Goal: Information Seeking & Learning: Learn about a topic

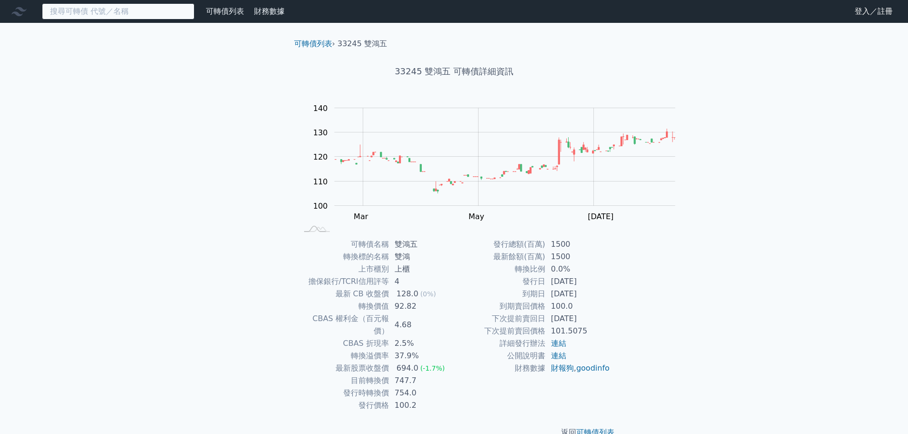
click at [195, 20] on input at bounding box center [118, 11] width 153 height 16
paste input "3017"
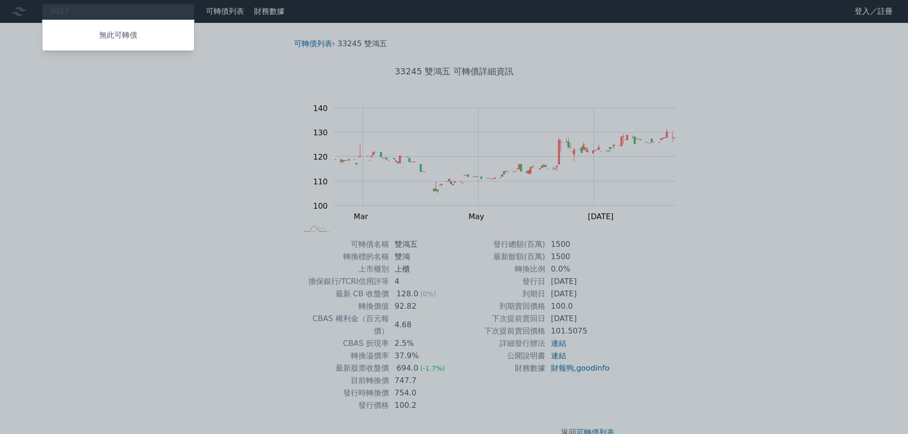
click at [149, 14] on div at bounding box center [454, 217] width 908 height 434
click at [147, 17] on div "3017 無此可轉債" at bounding box center [118, 11] width 153 height 16
paste input "3231"
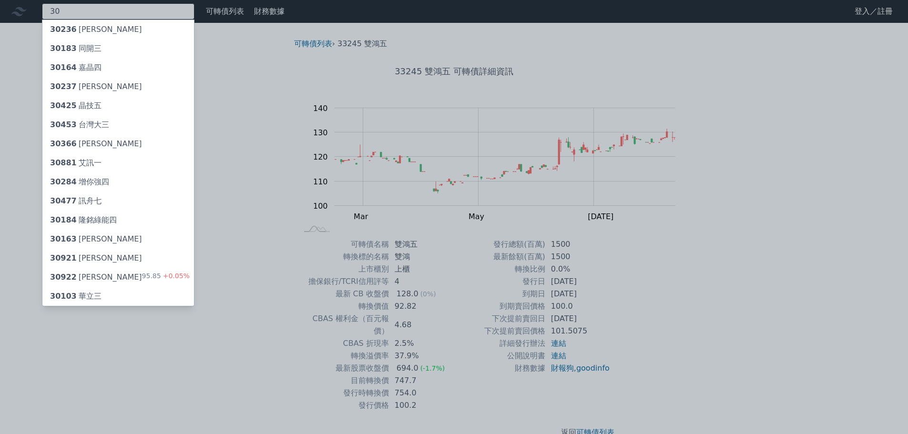
type input "3"
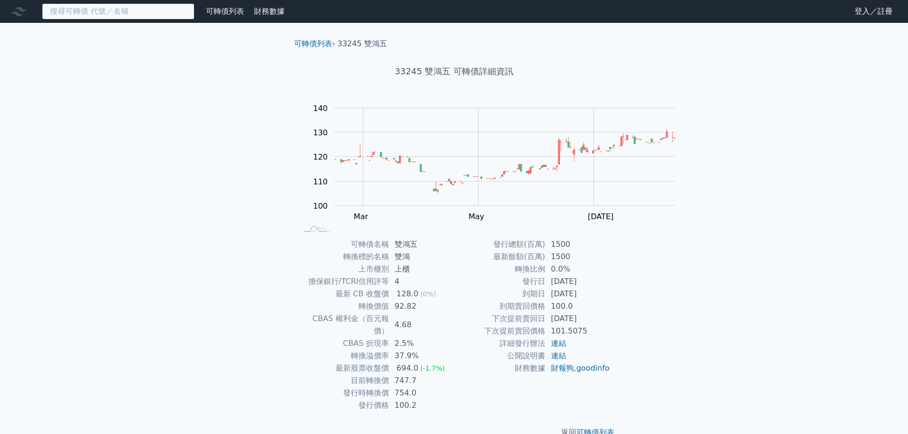
paste input "3231"
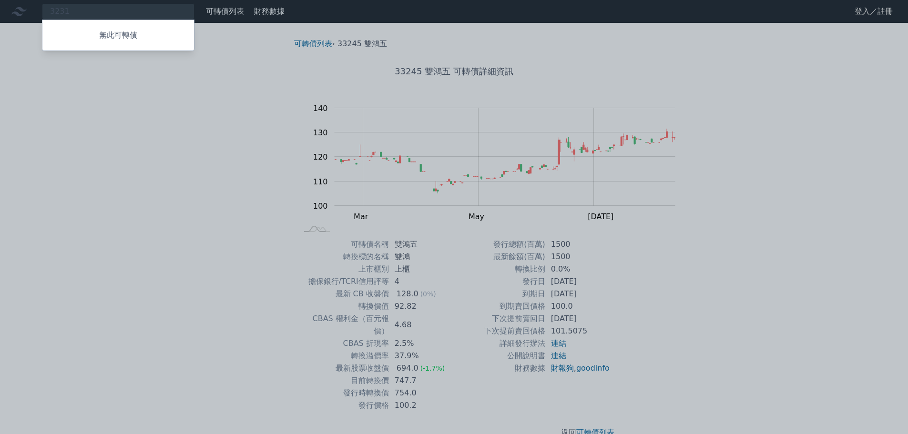
click at [138, 14] on div at bounding box center [454, 217] width 908 height 434
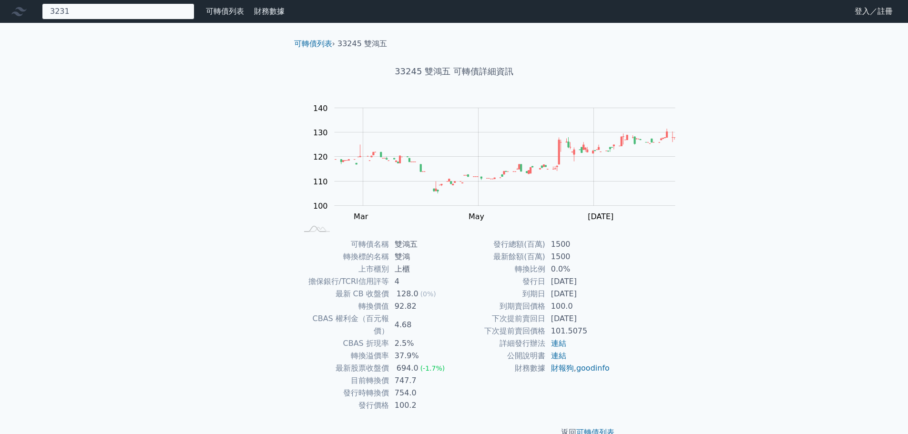
click at [138, 14] on div "3231 無此可轉債" at bounding box center [118, 11] width 153 height 16
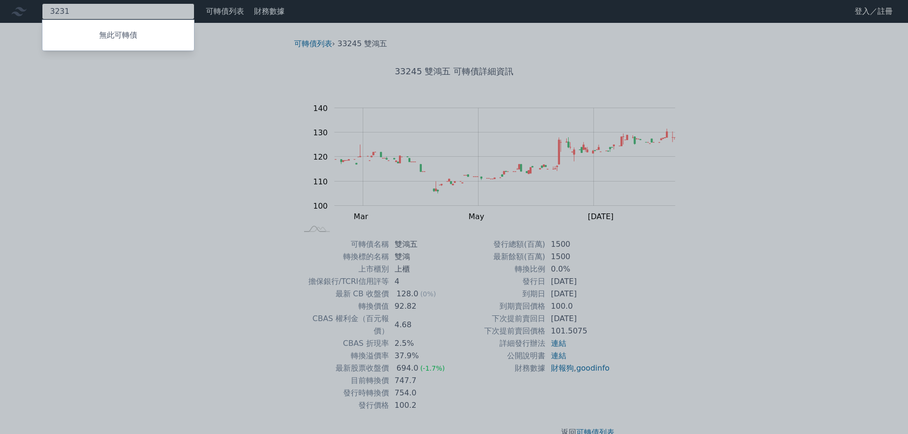
paste input "2330"
type input "3"
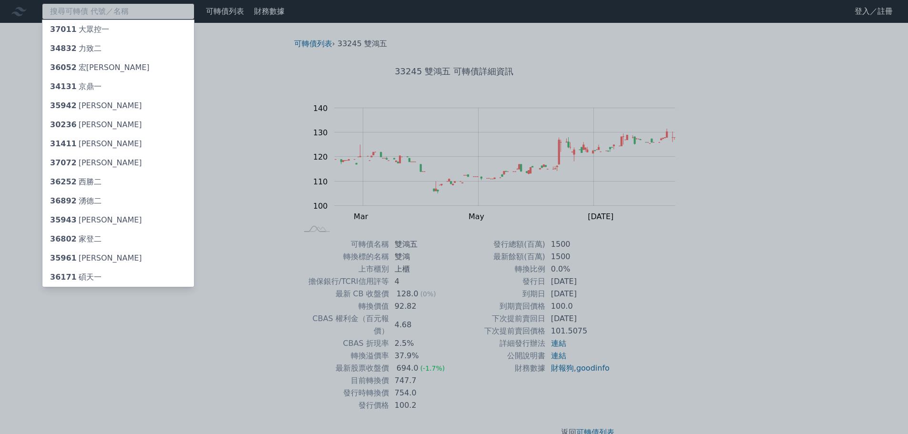
paste input "2330"
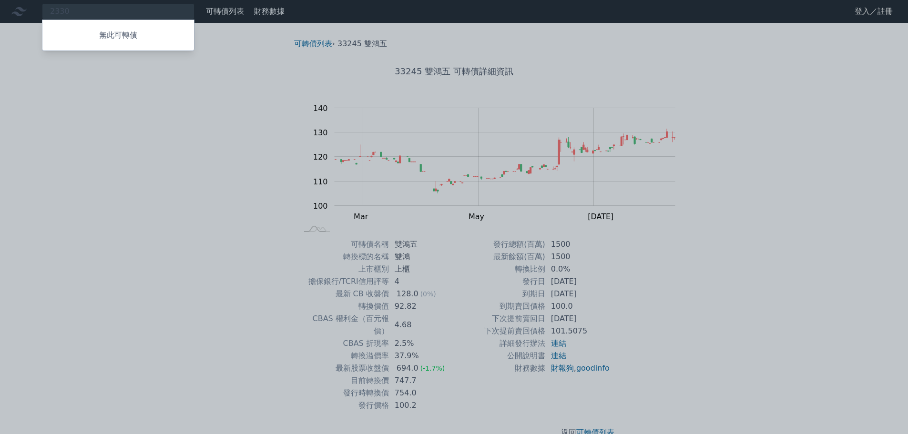
click at [155, 139] on div at bounding box center [454, 217] width 908 height 434
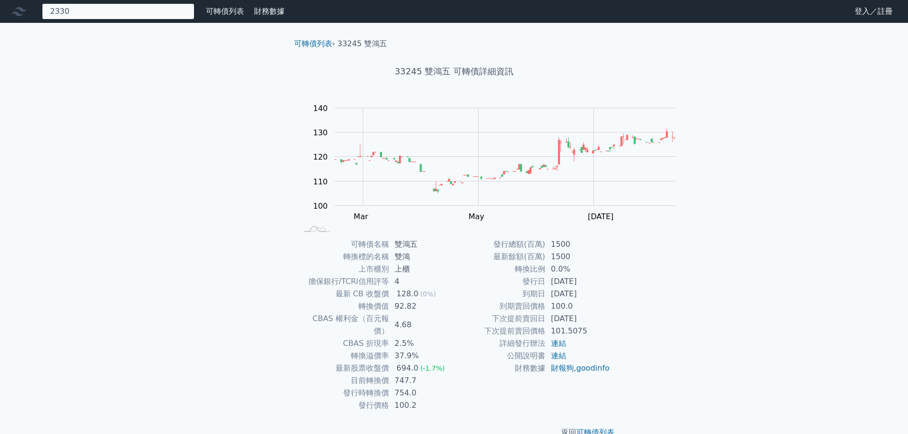
click at [195, 20] on div "2330 無此可轉債" at bounding box center [118, 11] width 153 height 16
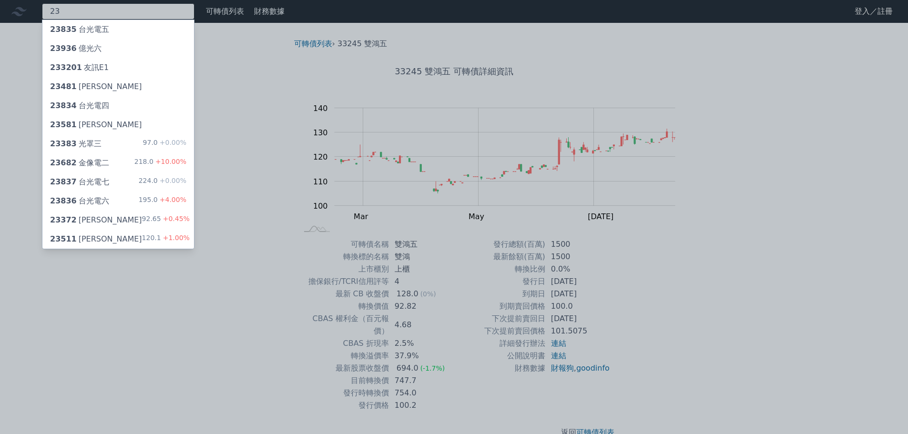
type input "2"
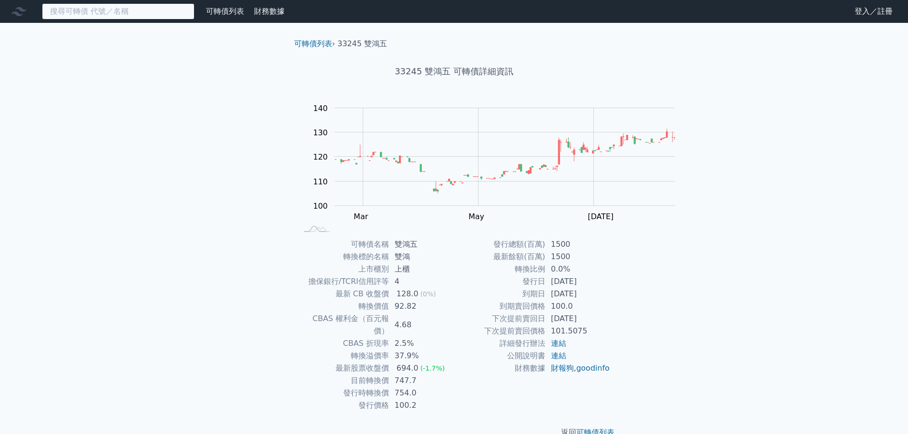
paste input "2383"
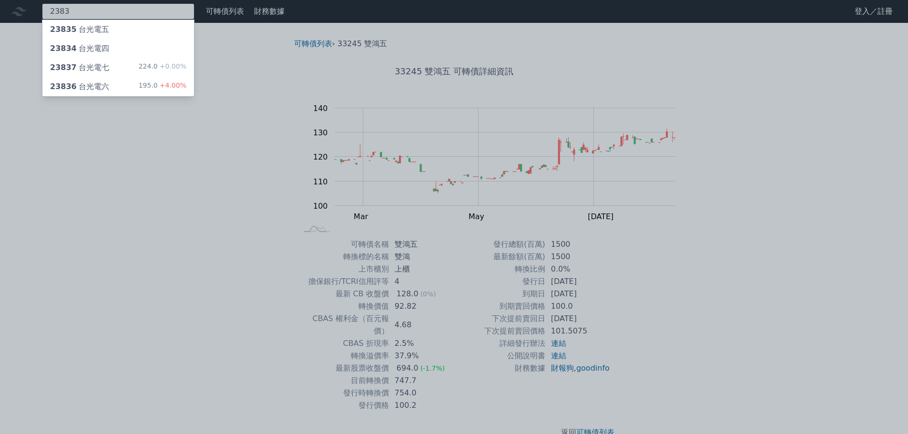
type input "2383"
click at [109, 92] on div "23836 台光電六" at bounding box center [79, 86] width 59 height 11
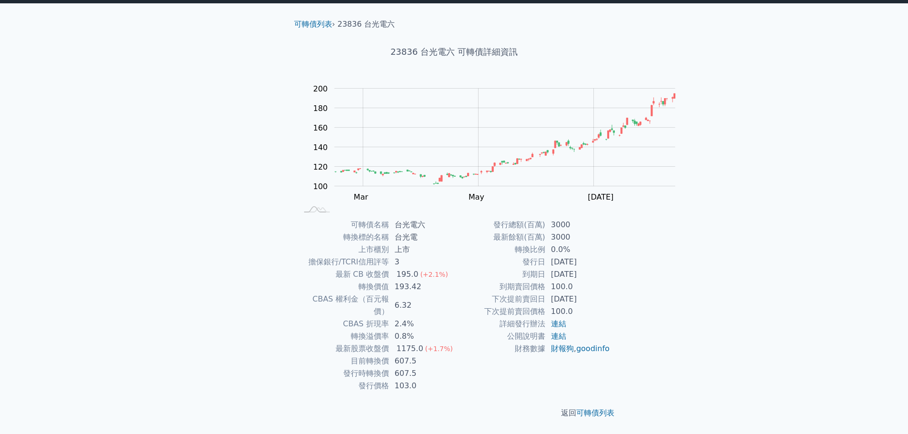
scroll to position [84, 0]
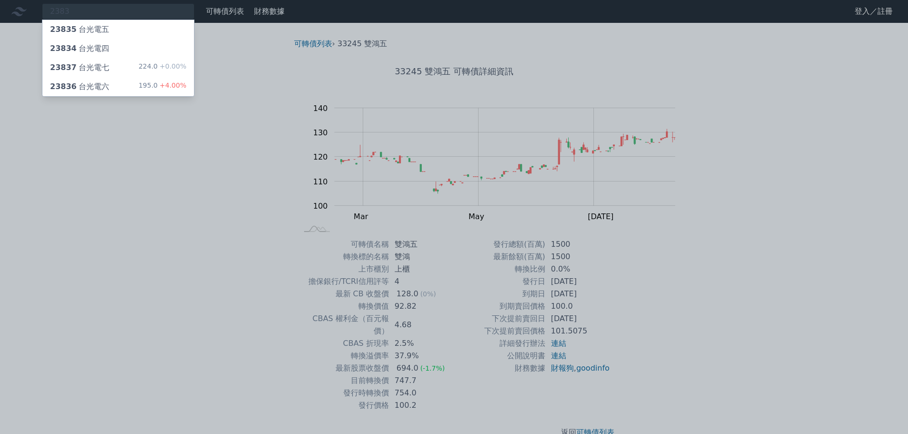
click at [127, 77] on div "23837 台光電七 224.0 +0.00%" at bounding box center [118, 67] width 152 height 19
click at [109, 35] on div "23835 台光電五" at bounding box center [79, 29] width 59 height 11
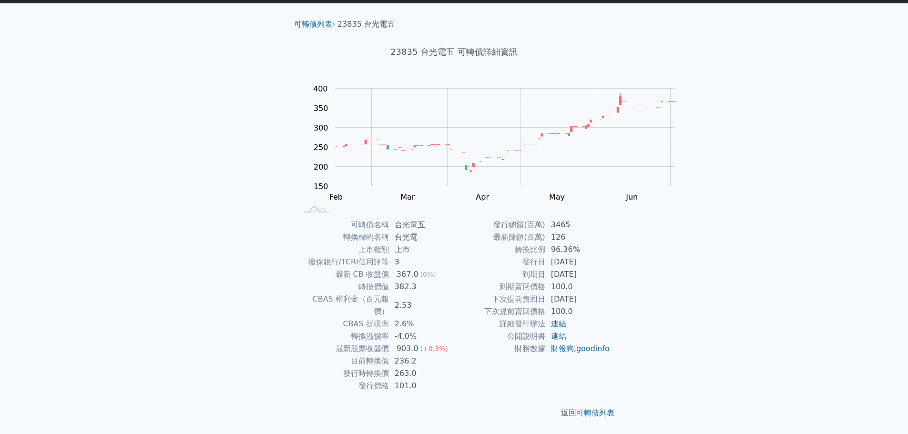
scroll to position [84, 0]
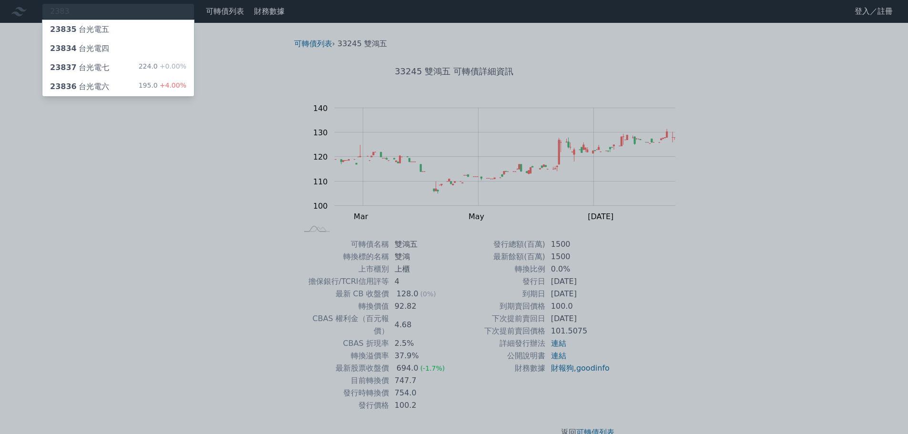
click at [137, 58] on div "23834 台光電四" at bounding box center [118, 48] width 152 height 19
click at [109, 35] on div "23835 台光電五" at bounding box center [79, 29] width 59 height 11
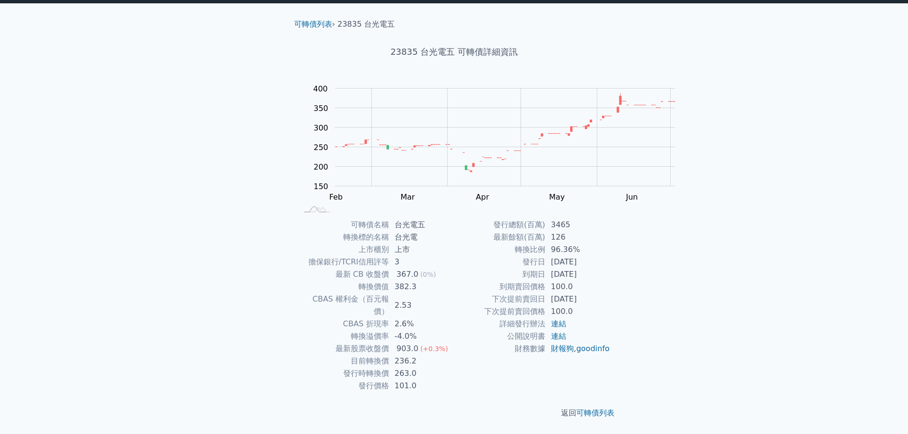
scroll to position [84, 0]
drag, startPoint x: 379, startPoint y: 344, endPoint x: 406, endPoint y: 343, distance: 27.7
click at [406, 355] on td "236.2" at bounding box center [421, 361] width 65 height 12
copy td "236.2"
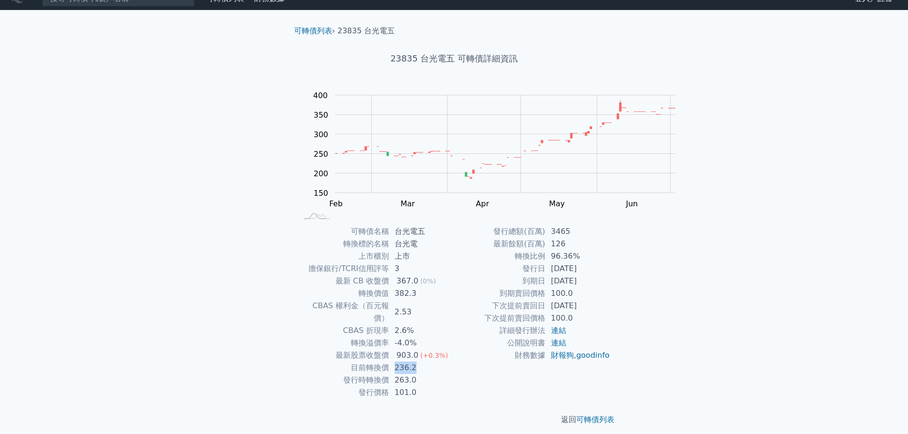
scroll to position [0, 0]
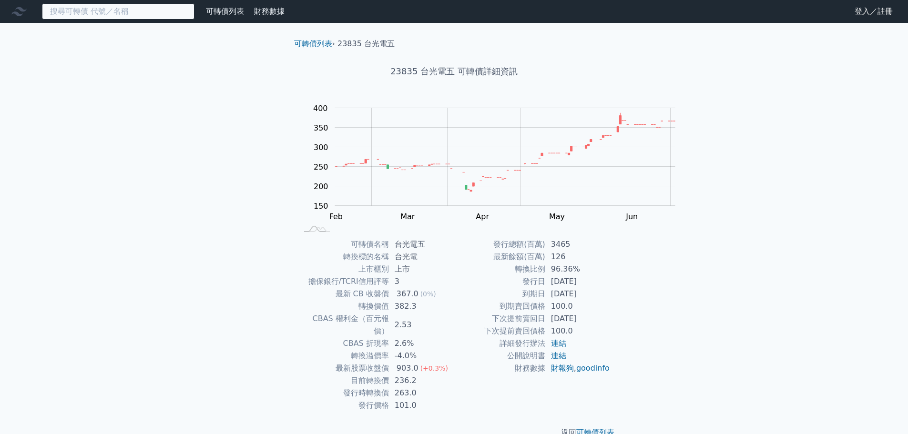
click at [95, 17] on input at bounding box center [118, 11] width 153 height 16
click at [295, 78] on h1 "23835 台光電五 可轉債詳細資訊" at bounding box center [455, 71] width 336 height 13
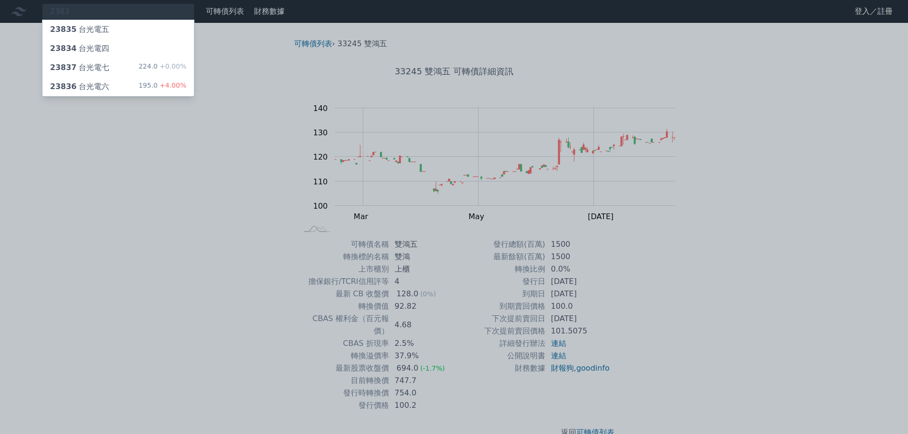
click at [109, 92] on div "23836 台光電六" at bounding box center [79, 86] width 59 height 11
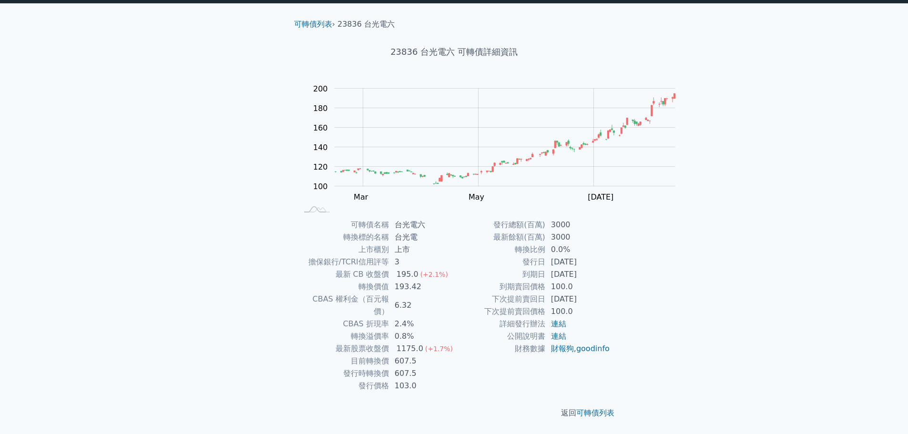
scroll to position [84, 0]
drag, startPoint x: 385, startPoint y: 343, endPoint x: 412, endPoint y: 343, distance: 26.7
click at [412, 355] on td "607.5" at bounding box center [421, 361] width 65 height 12
click at [399, 355] on td "607.5" at bounding box center [421, 361] width 65 height 12
click at [389, 355] on td "607.5" at bounding box center [421, 361] width 65 height 12
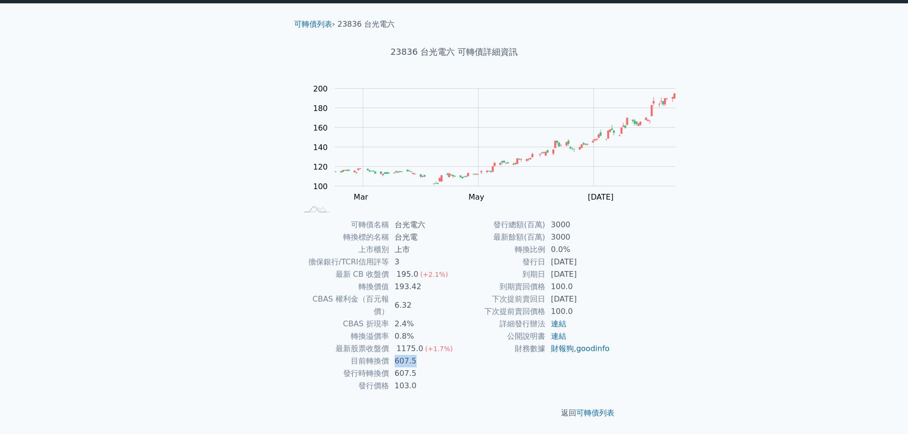
drag, startPoint x: 385, startPoint y: 344, endPoint x: 416, endPoint y: 342, distance: 31.0
click at [416, 355] on td "607.5" at bounding box center [421, 361] width 65 height 12
copy td "607.5"
click at [174, 271] on div "可轉債列表 財務數據 可轉債列表 財務數據 登入／註冊 登入／註冊 可轉債列表 › 23836 台光電六 23836 台光電六 可轉債詳細資訊 Zoom Ou…" at bounding box center [454, 207] width 908 height 454
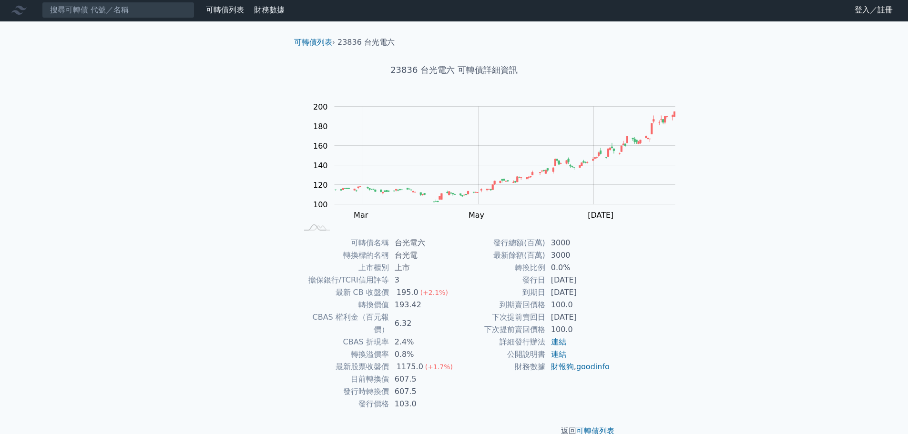
scroll to position [0, 0]
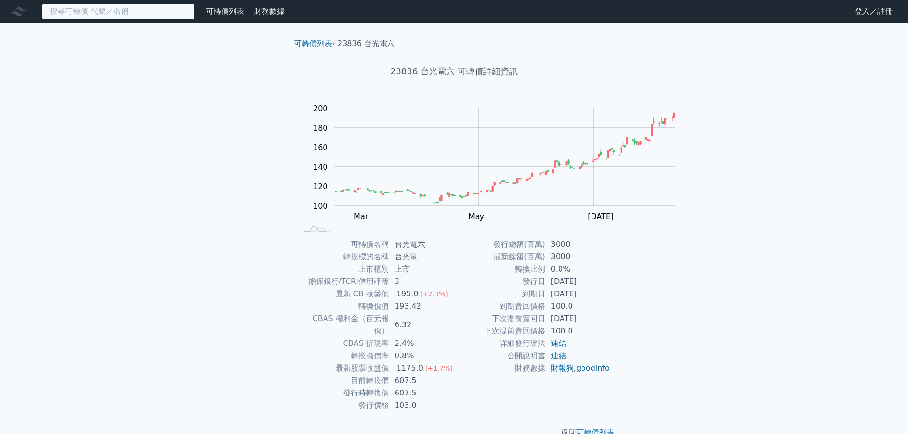
click at [193, 14] on input at bounding box center [118, 11] width 153 height 16
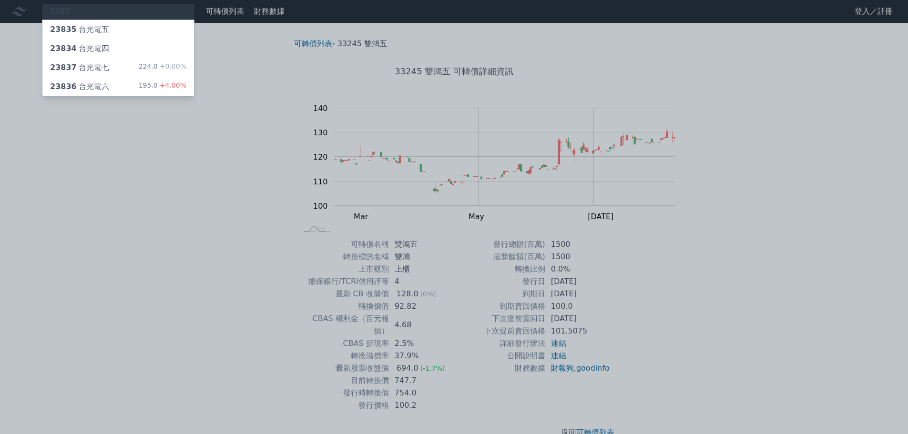
click at [118, 77] on div "23837 台光電七 224.0 +0.00%" at bounding box center [118, 67] width 152 height 19
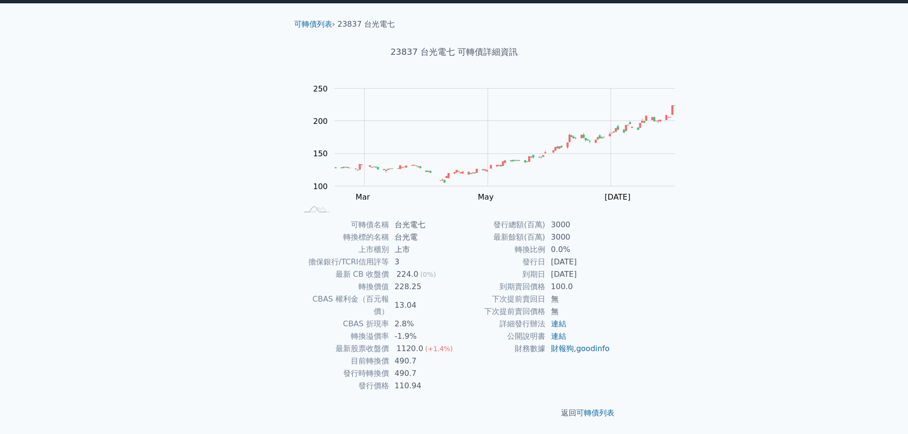
scroll to position [84, 0]
drag, startPoint x: 384, startPoint y: 343, endPoint x: 402, endPoint y: 340, distance: 17.9
click at [402, 355] on td "490.7" at bounding box center [421, 361] width 65 height 12
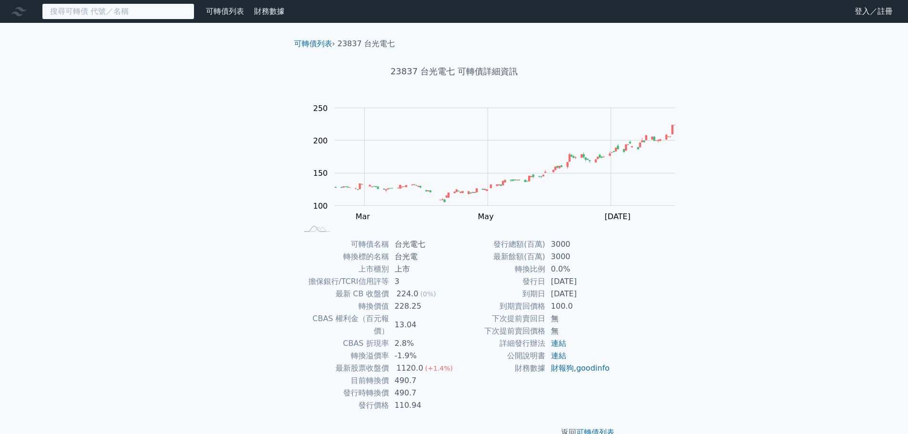
click at [173, 13] on input at bounding box center [118, 11] width 153 height 16
paste input "2454"
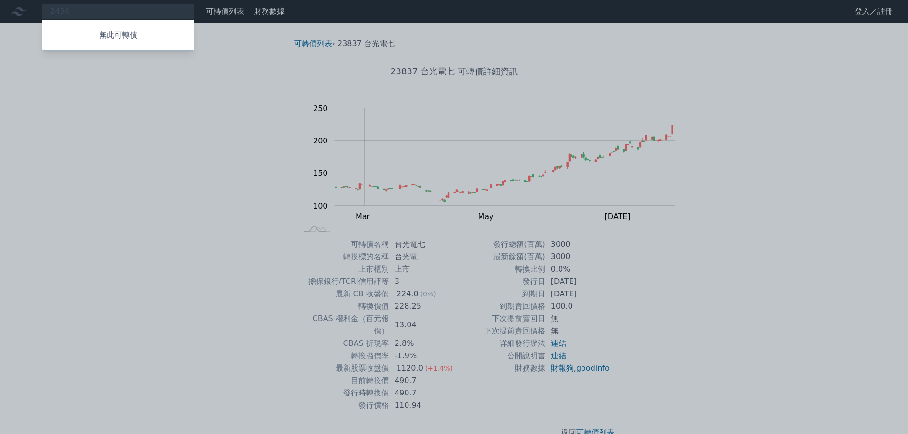
click at [212, 21] on div at bounding box center [454, 217] width 908 height 434
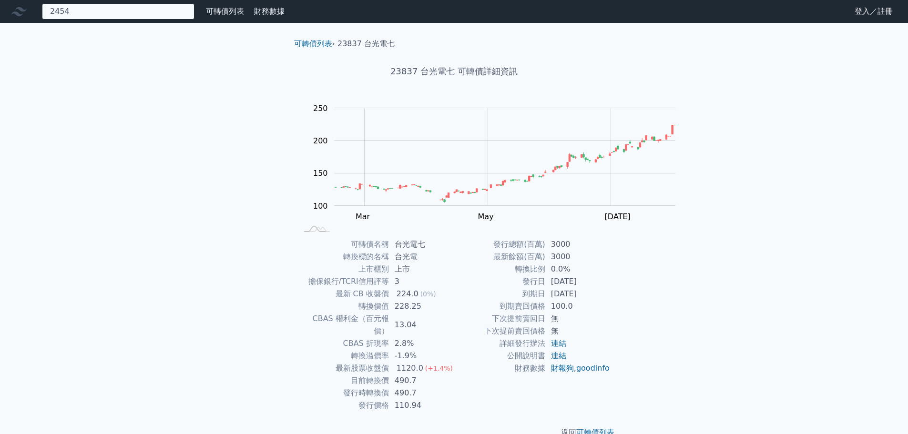
click at [195, 17] on div "2454 無此可轉債" at bounding box center [118, 11] width 153 height 16
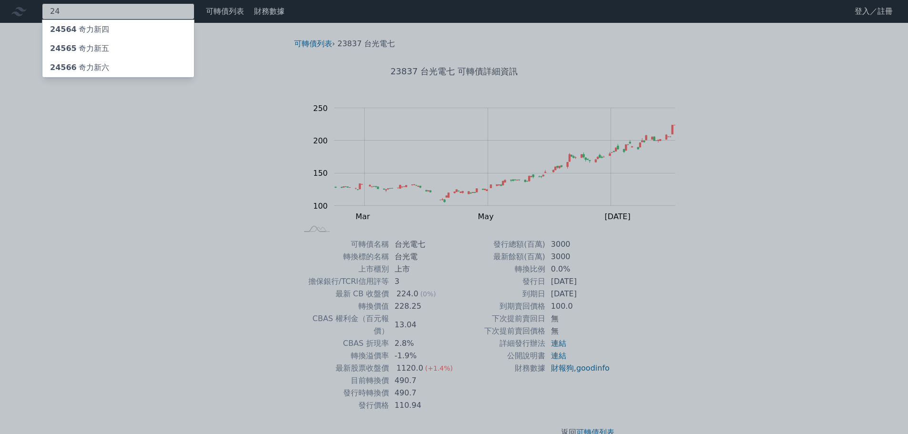
type input "2"
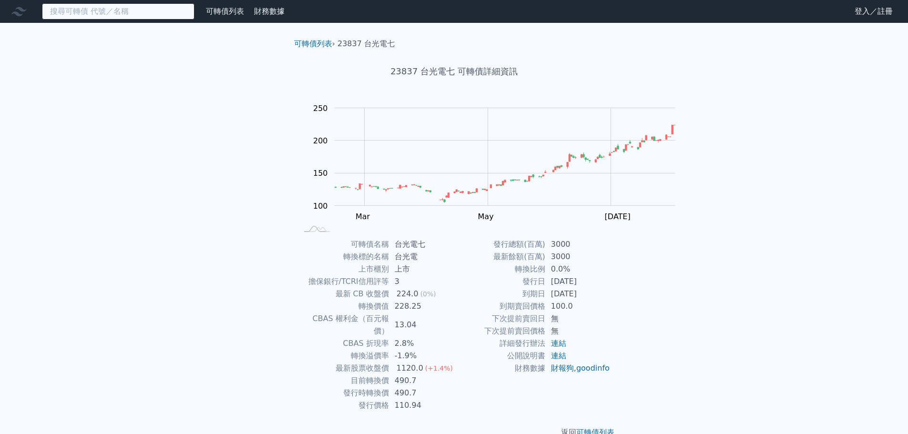
paste input "3665"
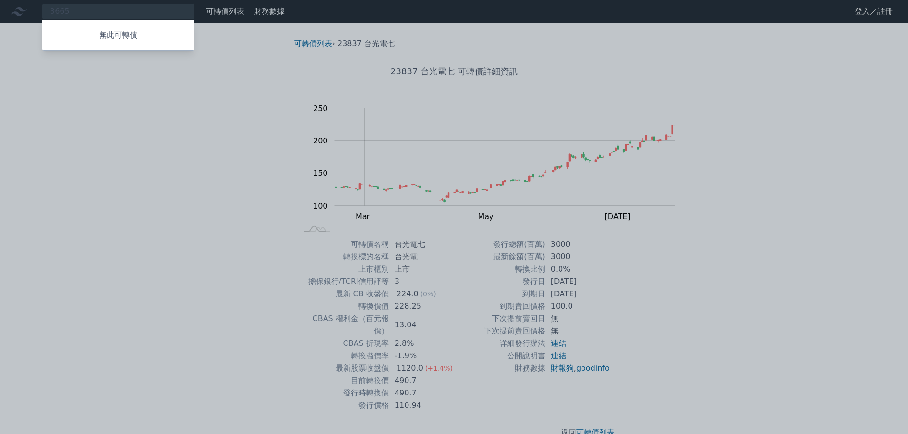
click at [208, 15] on div at bounding box center [454, 217] width 908 height 434
click at [195, 20] on div "3665 無此可轉債" at bounding box center [118, 11] width 153 height 16
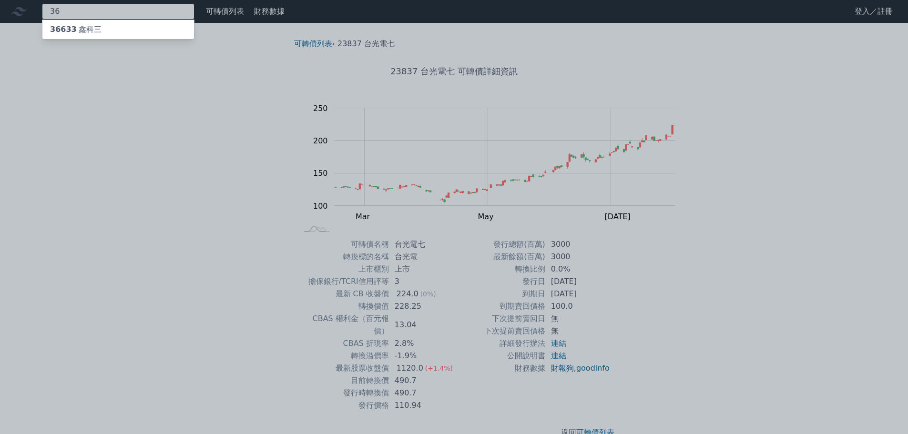
type input "3"
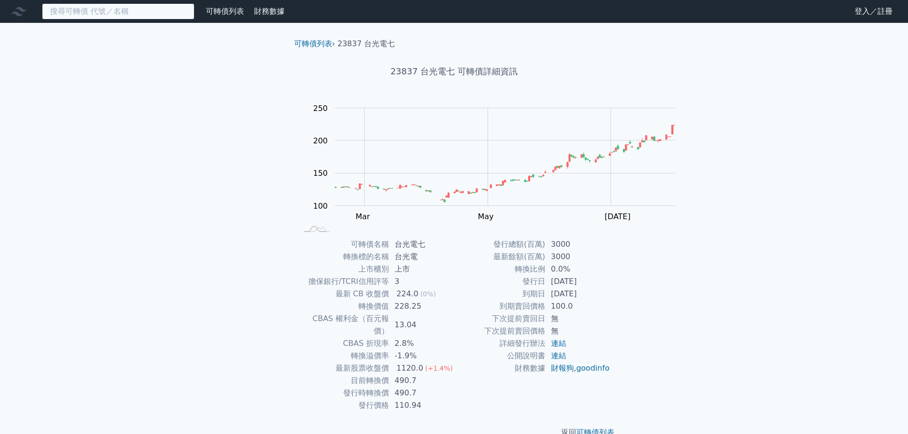
paste input "2345"
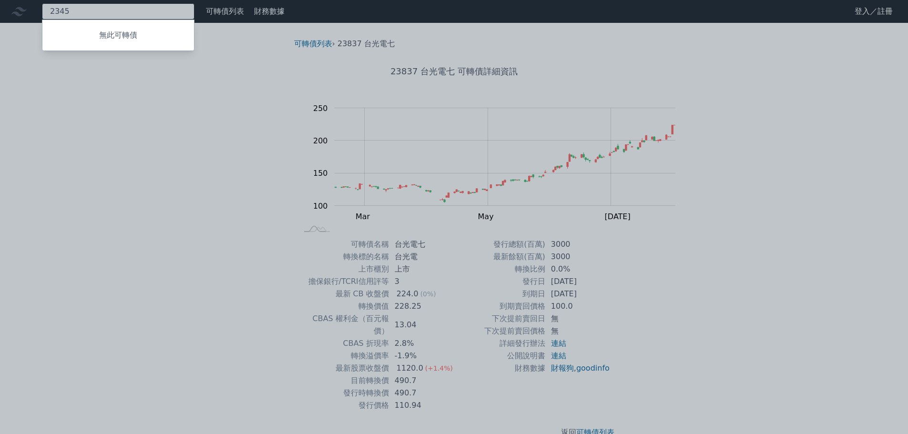
type input "2345"
click at [330, 71] on div at bounding box center [454, 217] width 908 height 434
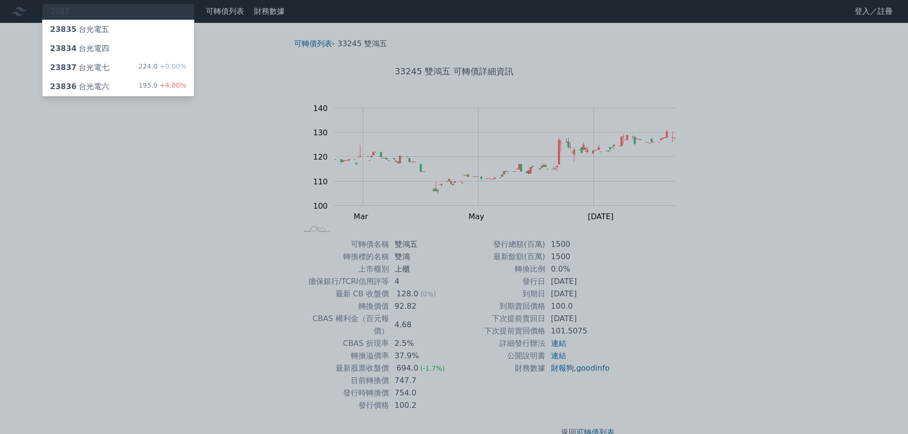
click at [164, 52] on div "23834 台光電四" at bounding box center [118, 48] width 152 height 19
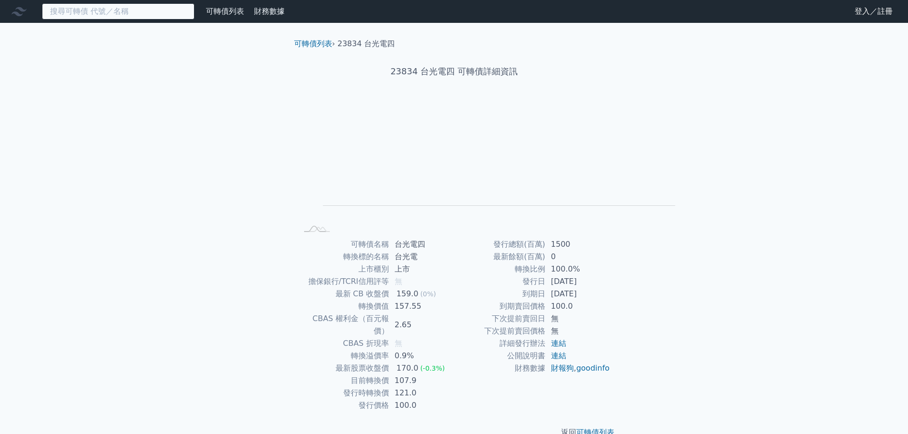
click at [114, 18] on input at bounding box center [118, 11] width 153 height 16
paste input "2345"
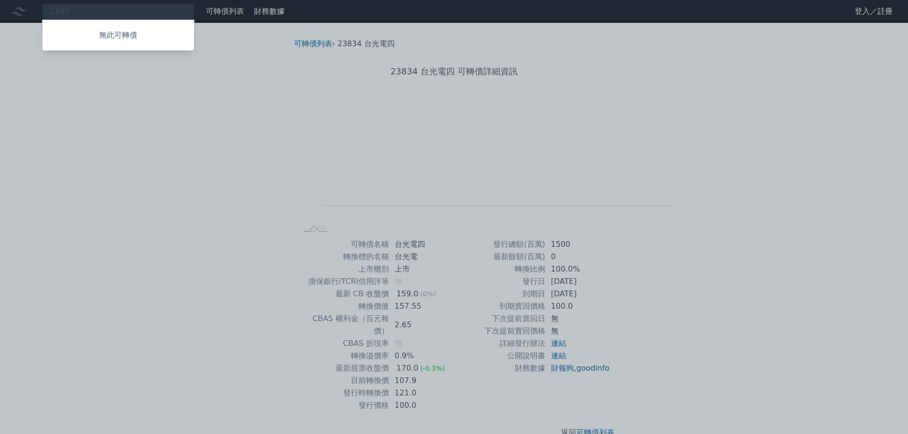
click at [124, 2] on div at bounding box center [454, 217] width 908 height 434
click at [119, 16] on div "2345 無此可轉債" at bounding box center [118, 11] width 153 height 16
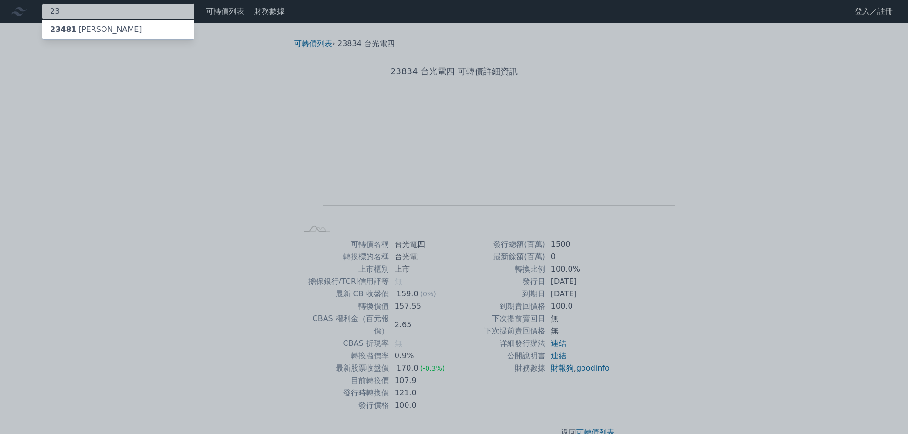
type input "2"
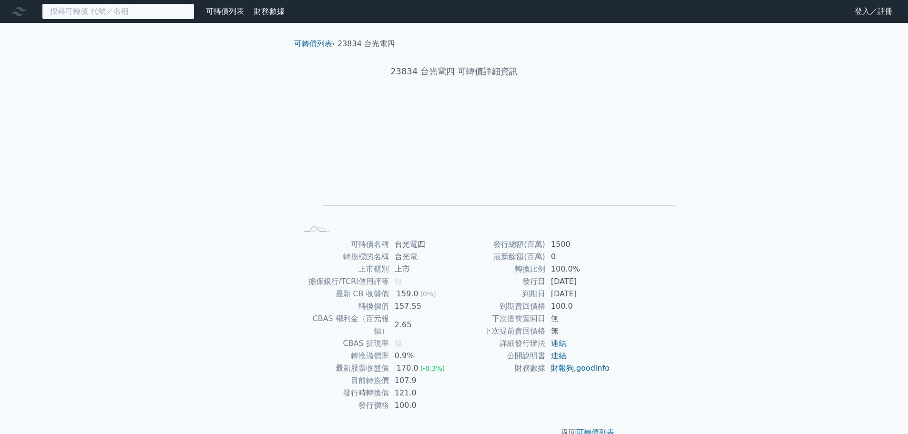
paste input "3665"
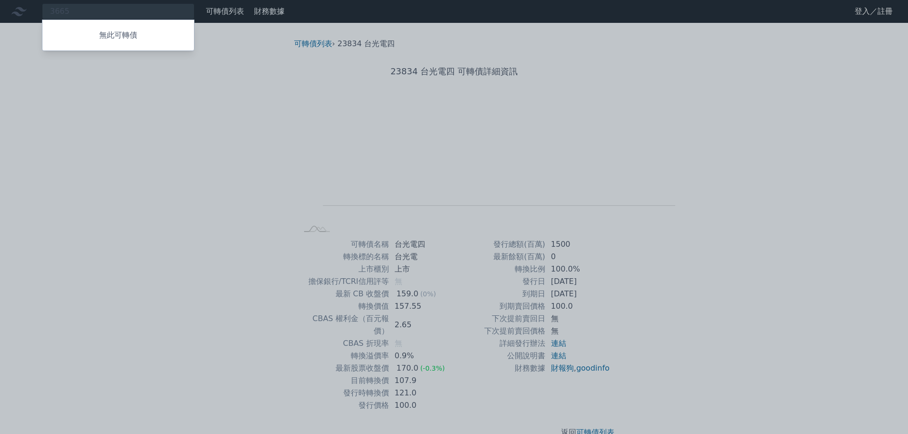
click at [195, 30] on div "無此可轉債" at bounding box center [118, 35] width 153 height 31
click at [220, 20] on div at bounding box center [454, 217] width 908 height 434
click at [195, 13] on div "3665 無此可轉債" at bounding box center [118, 11] width 153 height 16
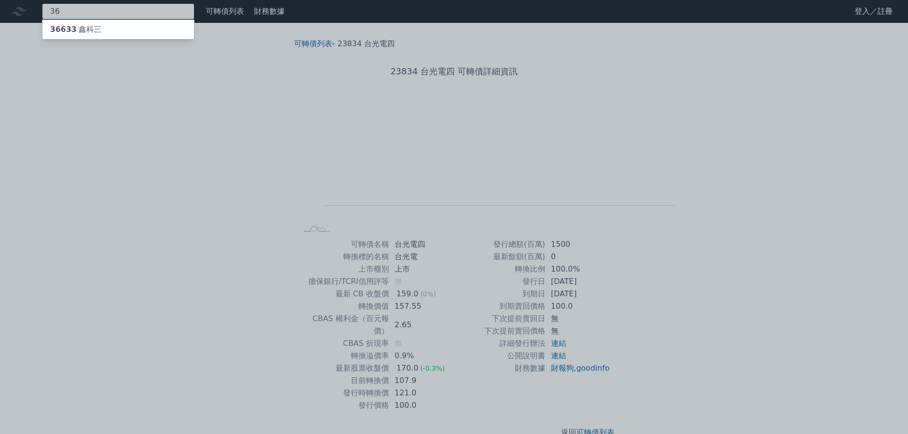
type input "3"
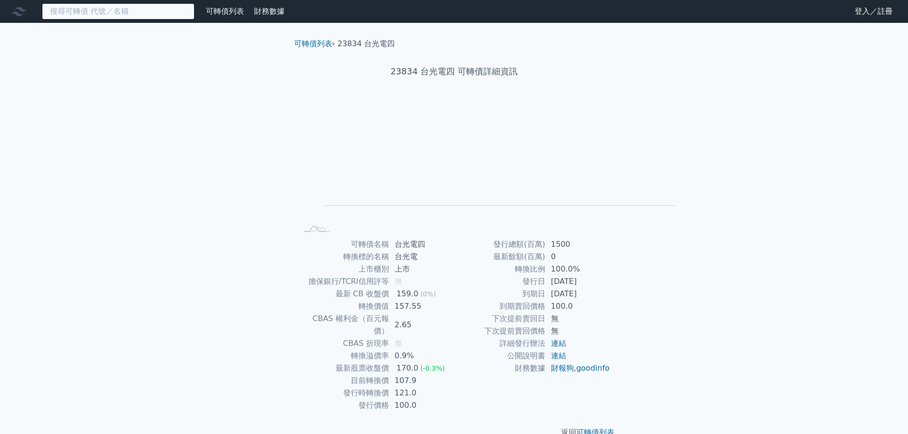
paste input "2059"
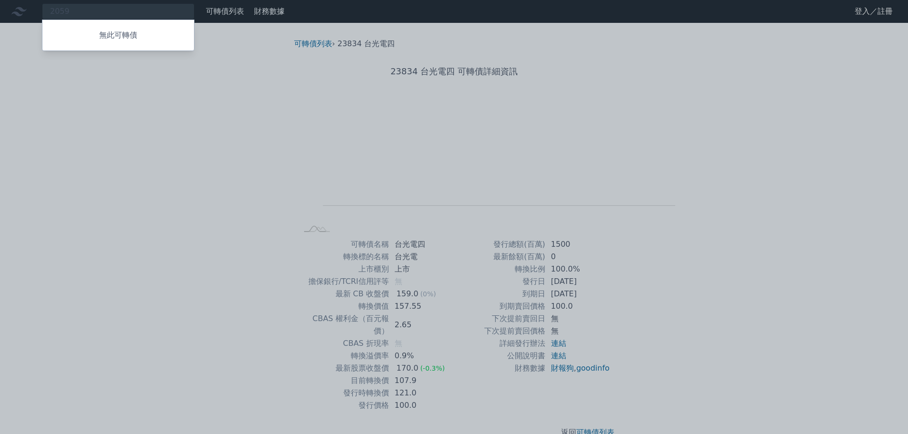
click at [210, 18] on div at bounding box center [454, 217] width 908 height 434
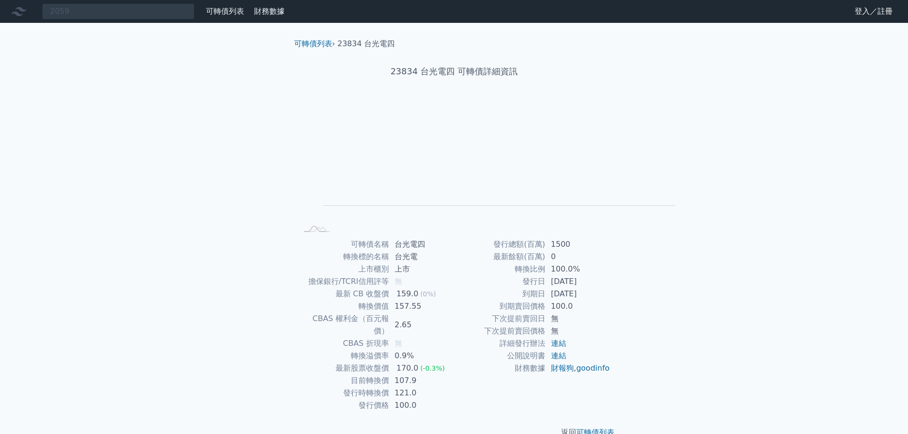
click at [226, 23] on nav "2059 無此可轉債 可轉債列表 財務數據 可轉債列表 財務數據 登入／註冊 登入／註冊" at bounding box center [454, 11] width 908 height 23
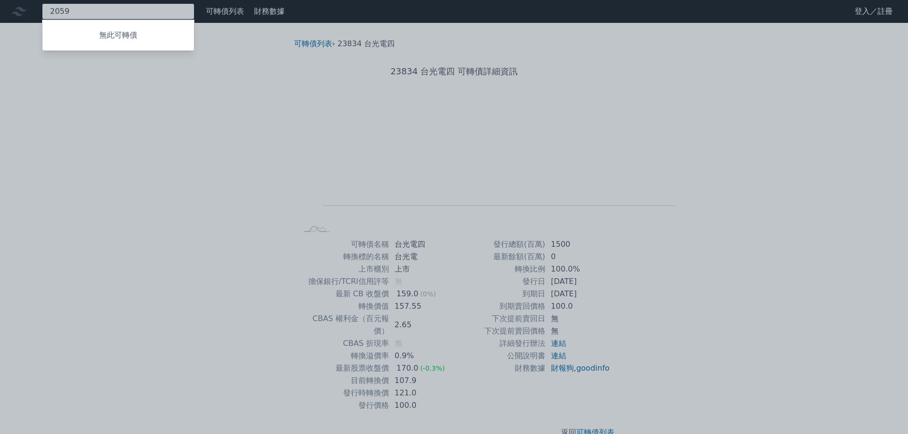
click at [195, 18] on div "2059 無此可轉債" at bounding box center [118, 11] width 153 height 16
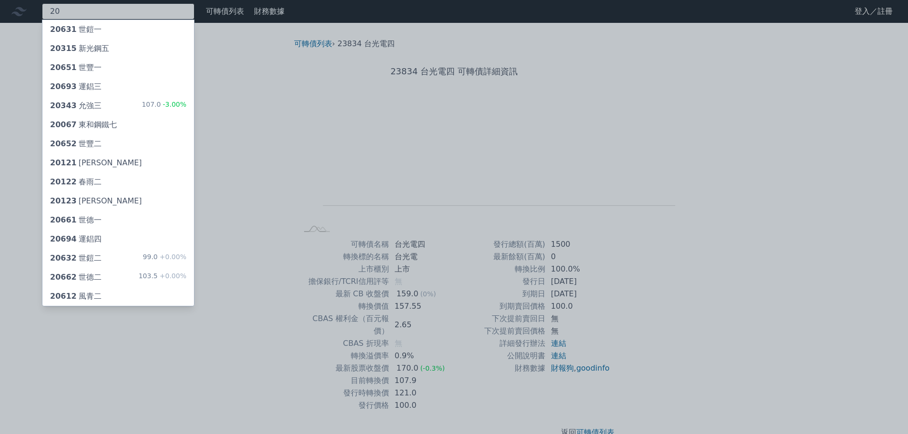
type input "2"
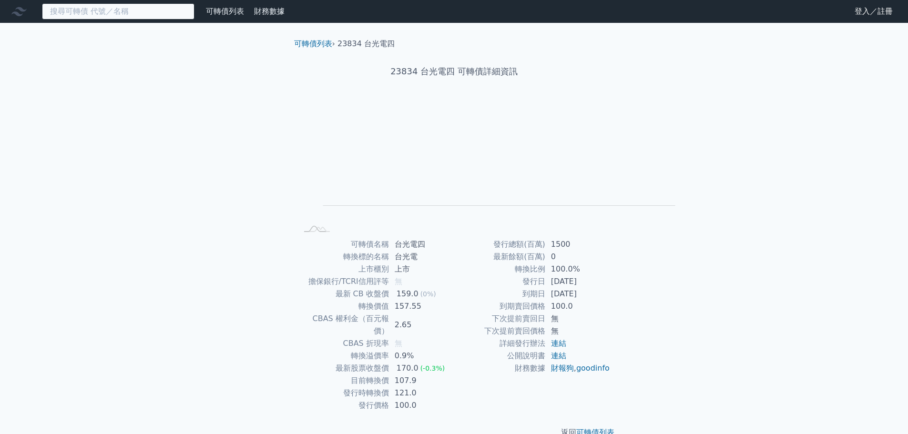
paste input "6669"
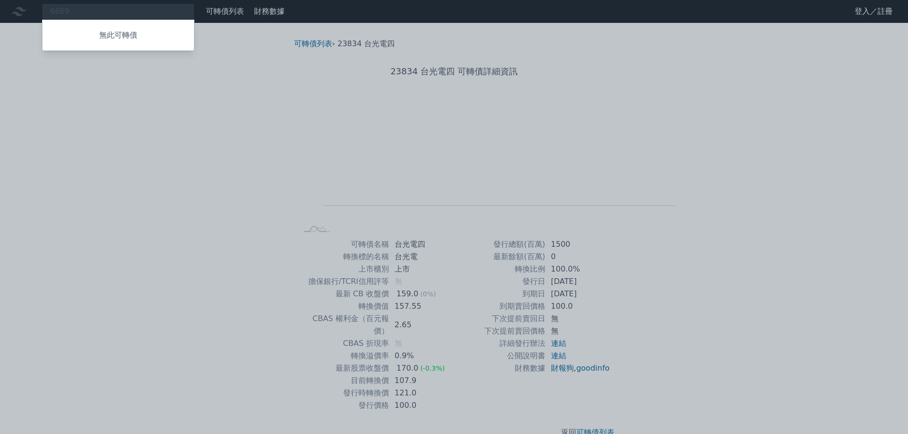
click at [107, 10] on div at bounding box center [454, 217] width 908 height 434
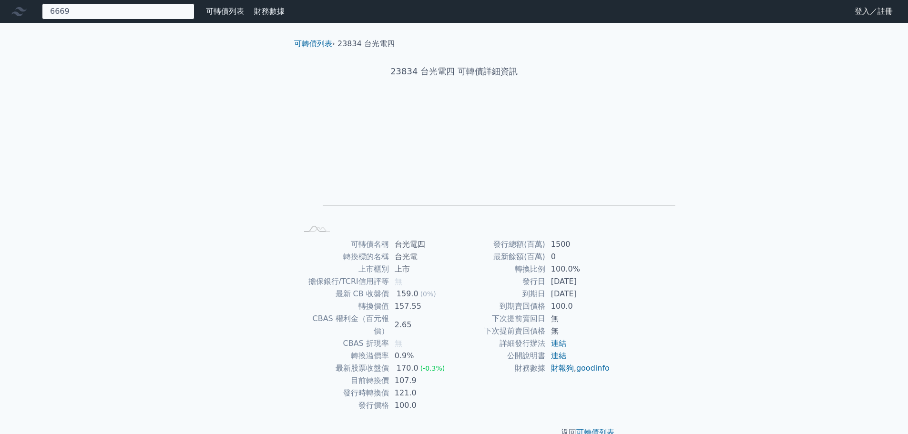
click at [107, 10] on div "6669 無此可轉債" at bounding box center [118, 11] width 153 height 16
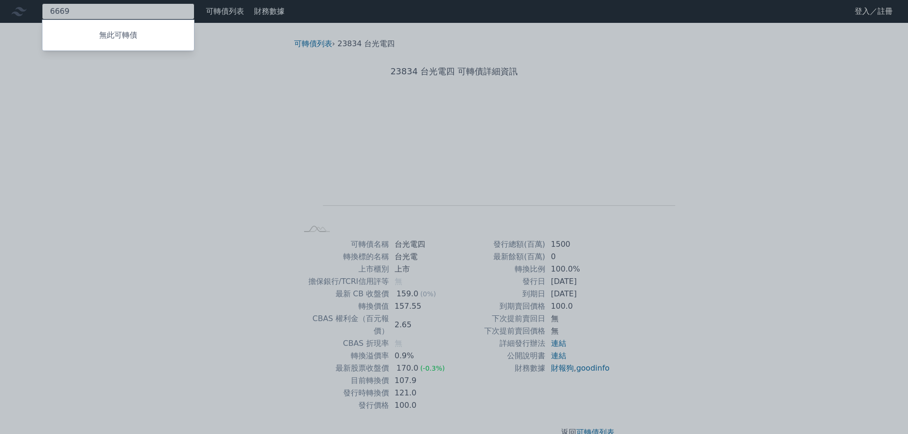
paste input "2382"
click at [137, 15] on div at bounding box center [454, 217] width 908 height 434
click at [138, 15] on div "2382 無此可轉債" at bounding box center [118, 11] width 153 height 16
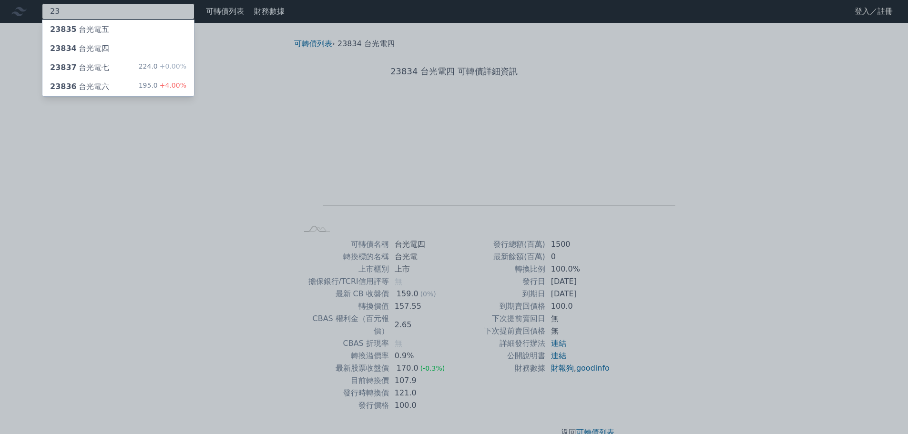
type input "2"
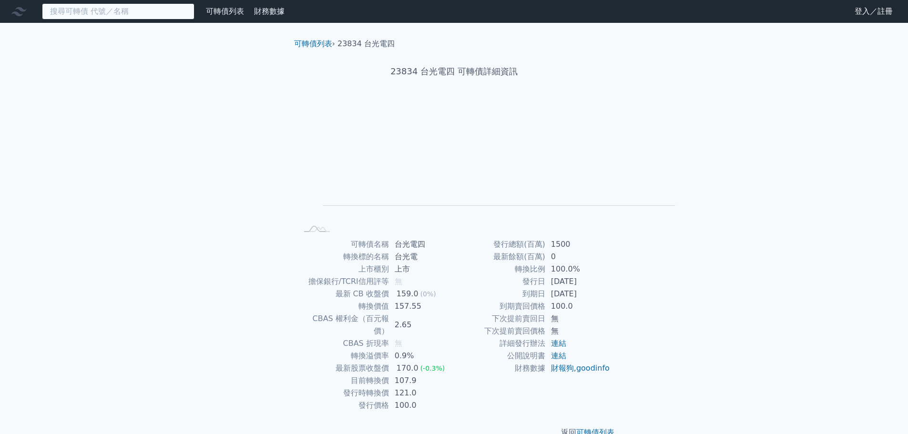
paste input "3533"
type input "3533"
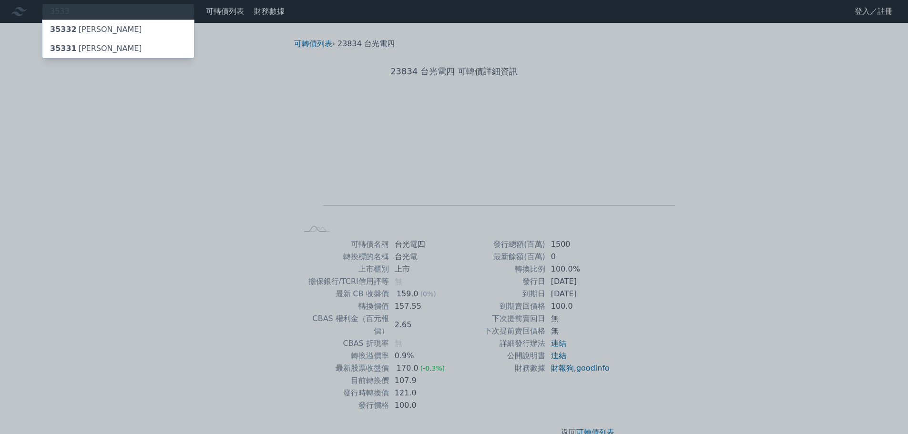
click at [133, 58] on div "35331 嘉澤一" at bounding box center [118, 48] width 152 height 19
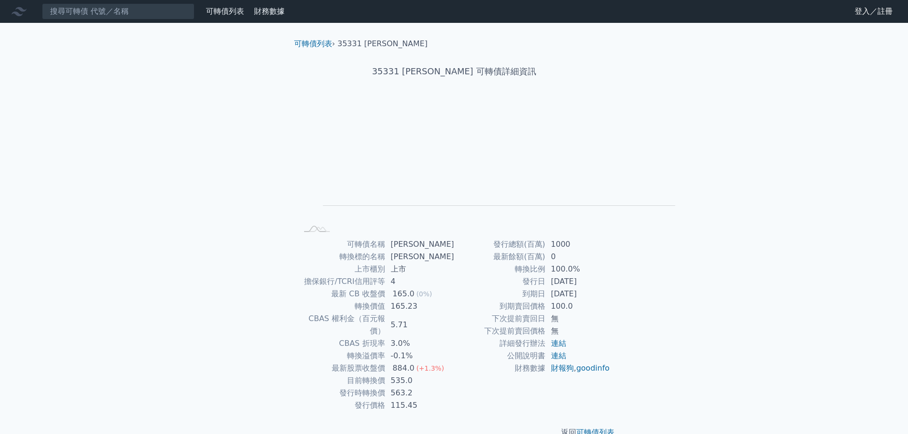
scroll to position [48, 0]
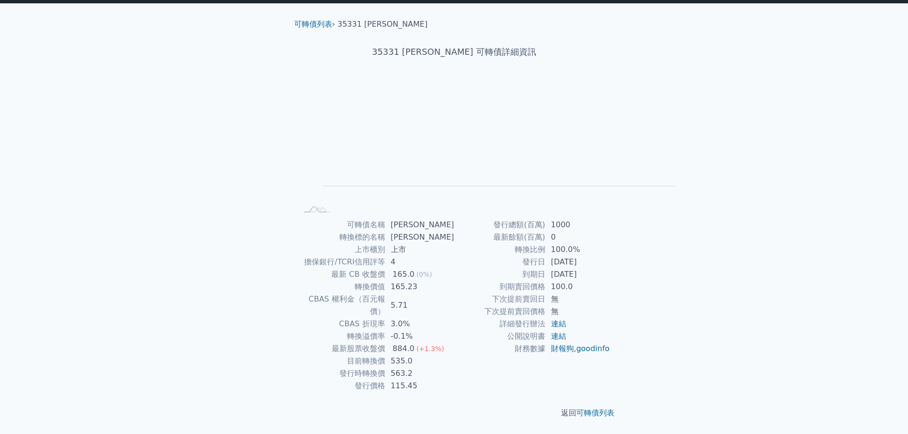
click at [287, 46] on h1 "35331 嘉澤一 可轉債詳細資訊" at bounding box center [455, 51] width 336 height 13
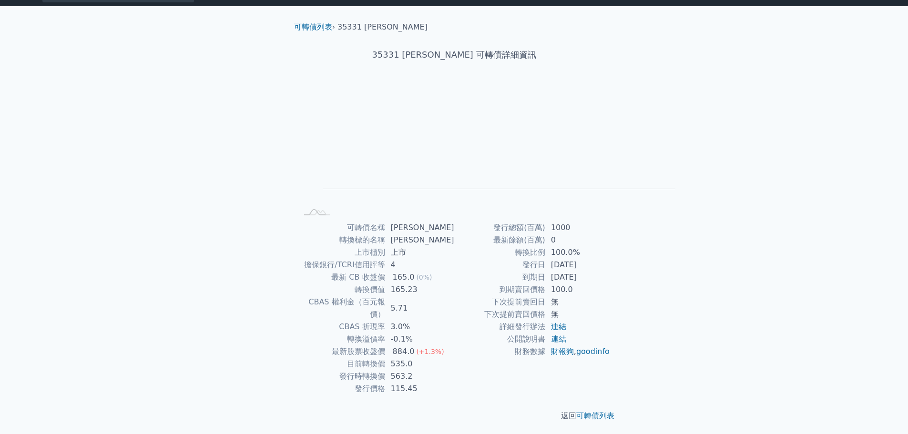
scroll to position [0, 0]
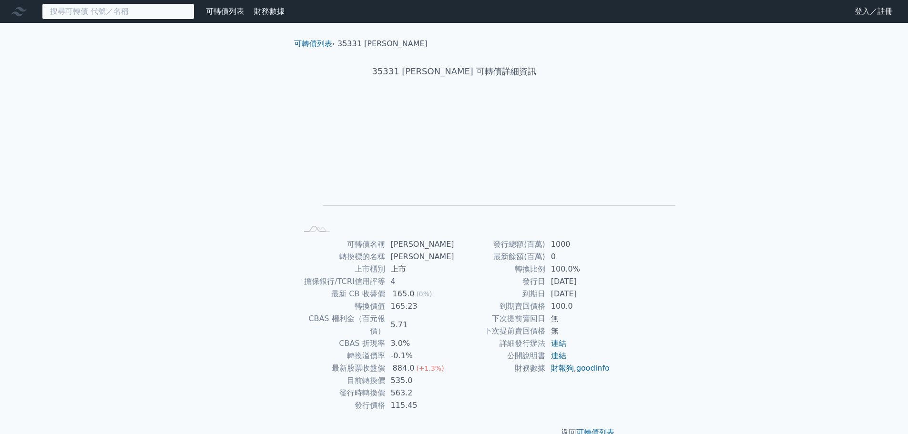
click at [161, 16] on input at bounding box center [118, 11] width 153 height 16
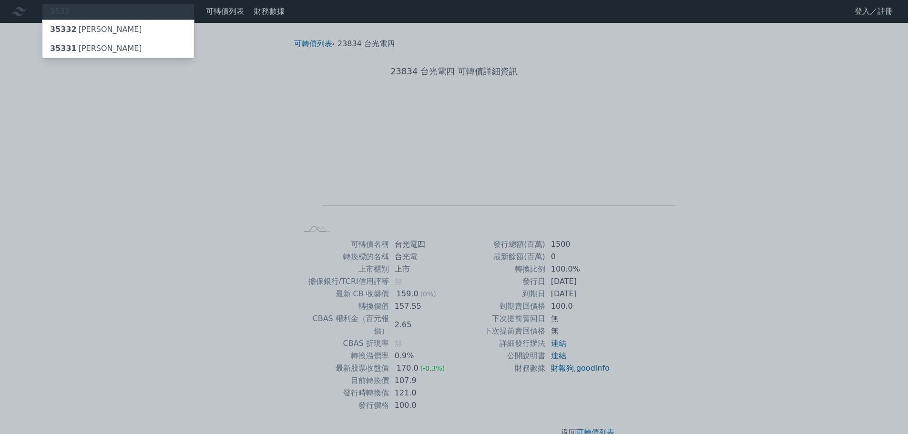
click at [121, 35] on div "35332 嘉澤二" at bounding box center [96, 29] width 92 height 11
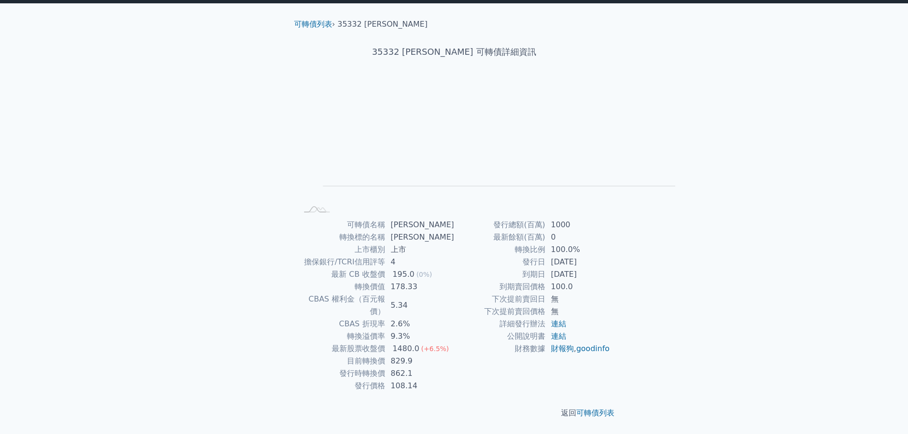
scroll to position [84, 0]
click at [160, 51] on div "可轉債列表 財務數據 可轉債列表 財務數據 登入／註冊 登入／註冊 可轉債列表 › 35332 嘉澤二 35332 嘉澤二 可轉債詳細資訊 Zoom Out …" at bounding box center [454, 207] width 908 height 454
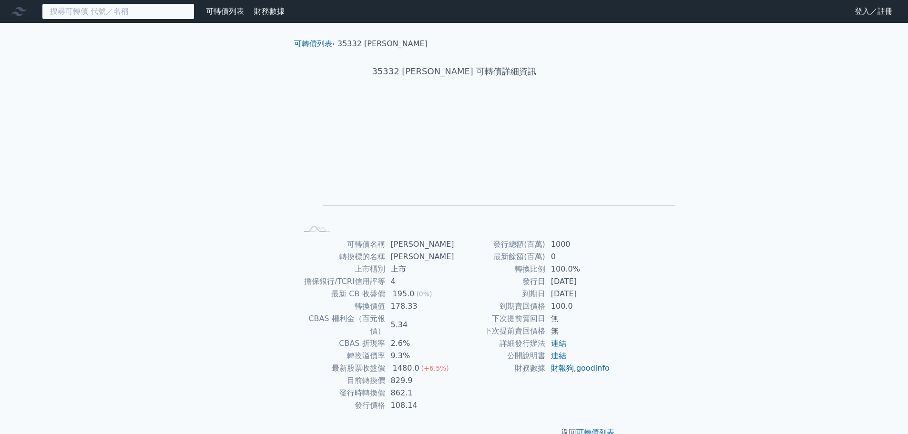
click at [173, 7] on input at bounding box center [118, 11] width 153 height 16
paste input "3131"
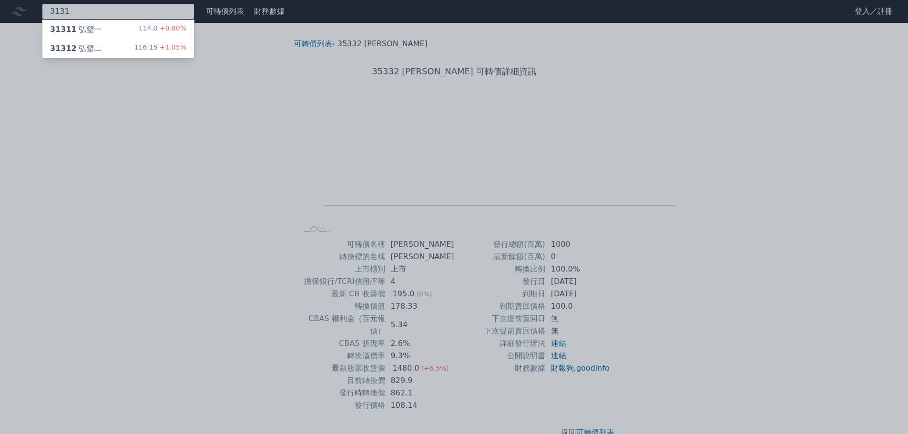
type input "3131"
click at [142, 39] on div "31311 弘塑一 114.0 +0.80%" at bounding box center [118, 29] width 152 height 19
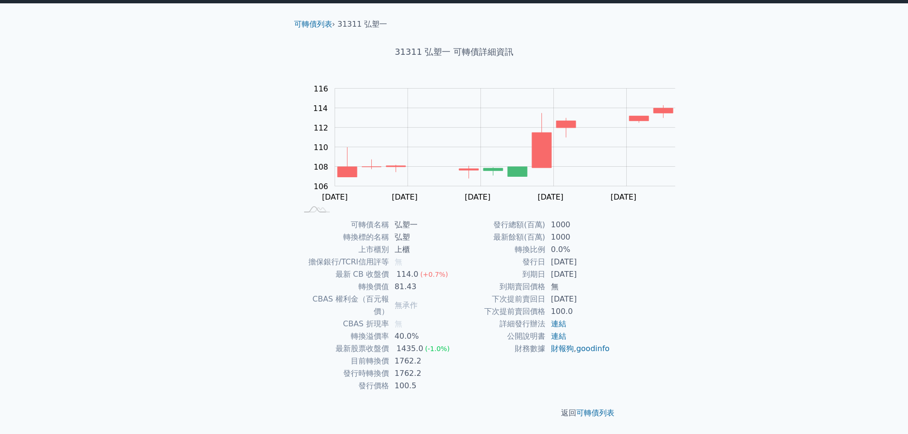
scroll to position [84, 0]
drag, startPoint x: 380, startPoint y: 344, endPoint x: 421, endPoint y: 341, distance: 40.6
click at [421, 355] on td "1762.2" at bounding box center [421, 361] width 65 height 12
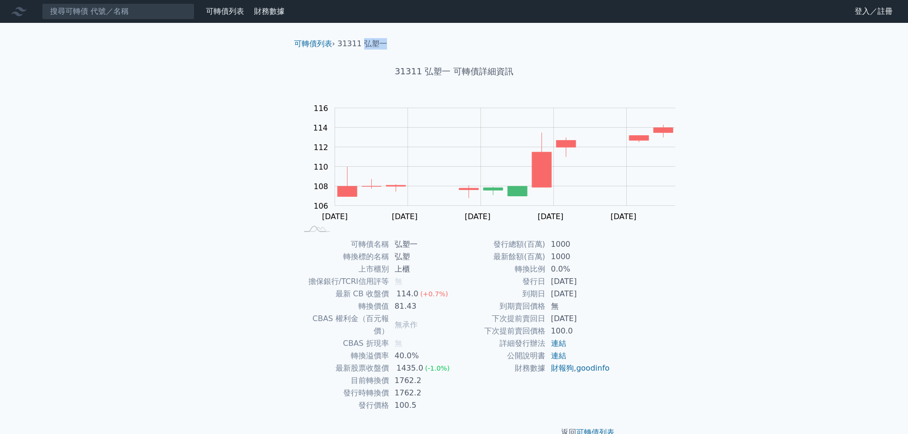
drag, startPoint x: 339, startPoint y: 55, endPoint x: 370, endPoint y: 49, distance: 32.1
click at [370, 49] on ol "可轉債列表 › 31311 弘塑一" at bounding box center [455, 43] width 336 height 11
copy li "弘塑一"
click at [853, 295] on div "可轉債列表 財務數據 可轉債列表 財務數據 登入／註冊 登入／註冊 可轉債列表 › 31311 弘塑一 31311 弘塑一 可轉債詳細資訊 Zoom Out …" at bounding box center [454, 227] width 908 height 454
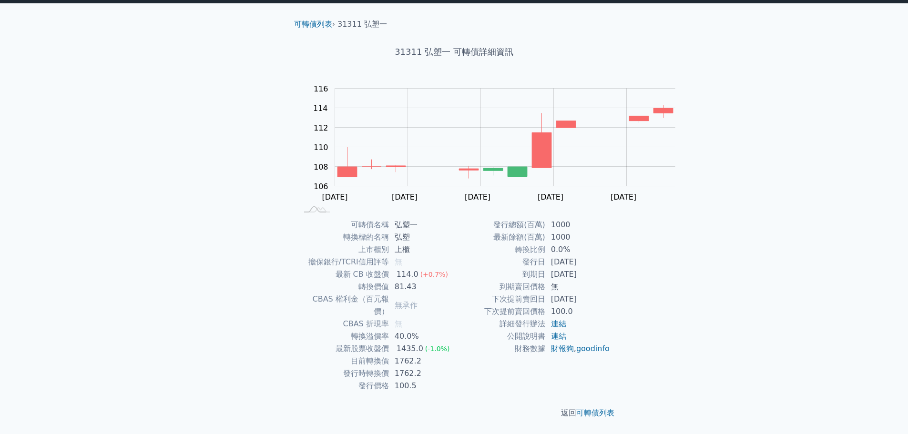
scroll to position [48, 0]
drag, startPoint x: 392, startPoint y: 380, endPoint x: 430, endPoint y: 376, distance: 37.3
click at [430, 368] on td "1762.2" at bounding box center [421, 361] width 65 height 12
drag, startPoint x: 380, startPoint y: 377, endPoint x: 416, endPoint y: 372, distance: 36.5
click at [416, 368] on td "1762.2" at bounding box center [421, 361] width 65 height 12
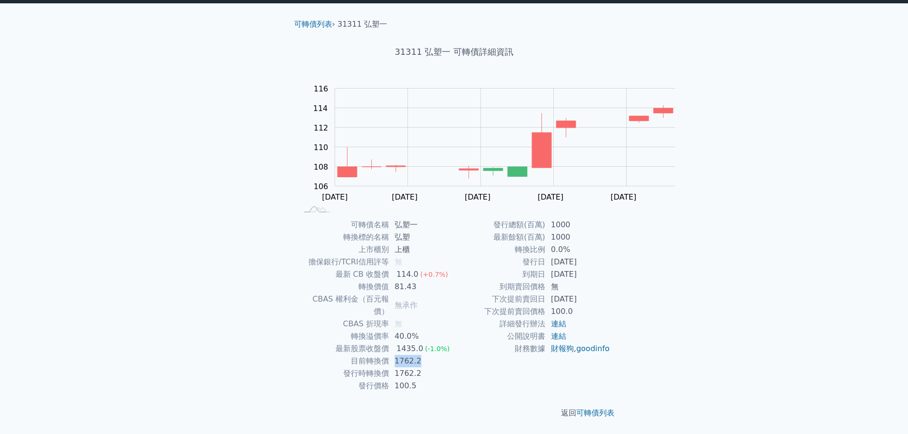
copy td "1762.2"
click at [802, 264] on div "可轉債列表 財務數據 可轉債列表 財務數據 登入／註冊 登入／註冊 可轉債列表 › 31311 弘塑一 31311 弘塑一 可轉債詳細資訊 Zoom Out …" at bounding box center [454, 207] width 908 height 454
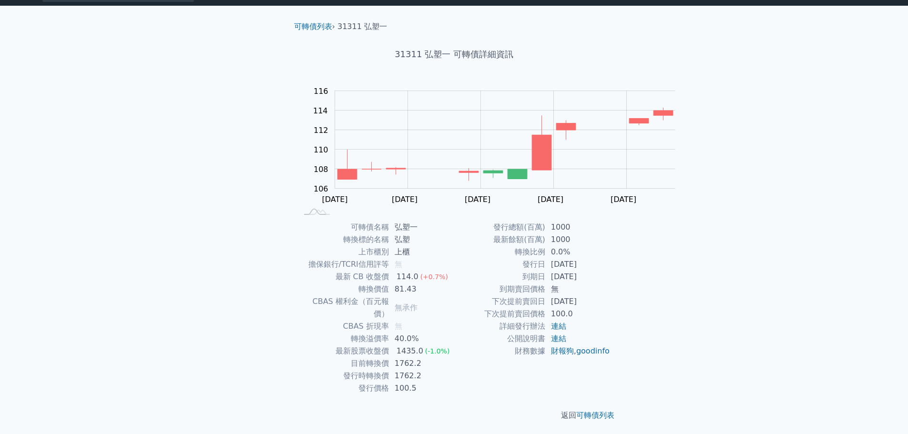
scroll to position [0, 0]
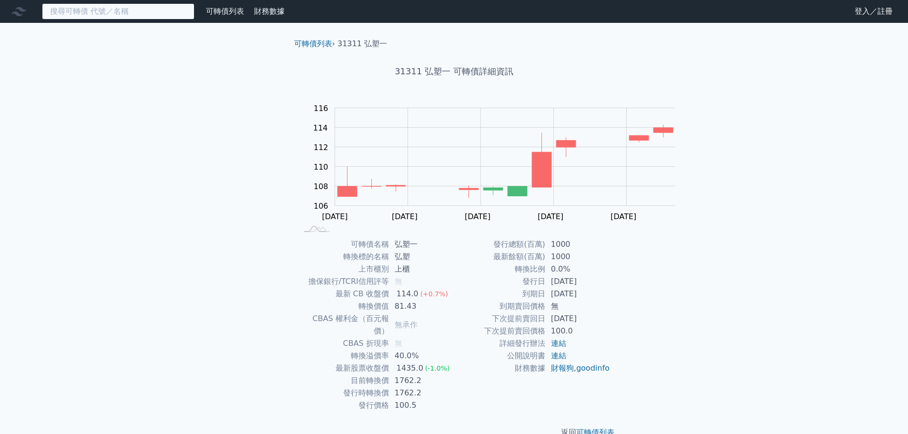
click at [168, 16] on input at bounding box center [118, 11] width 153 height 16
click at [167, 20] on input at bounding box center [118, 11] width 153 height 16
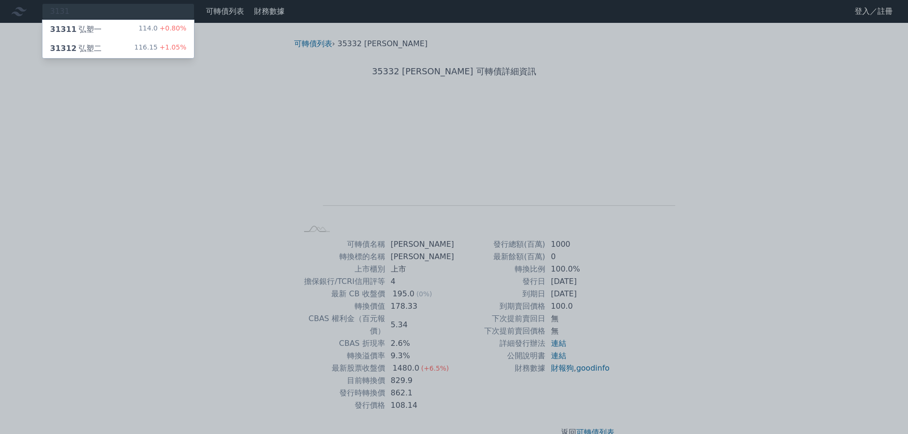
click at [101, 54] on div "31312 弘塑二" at bounding box center [75, 48] width 51 height 11
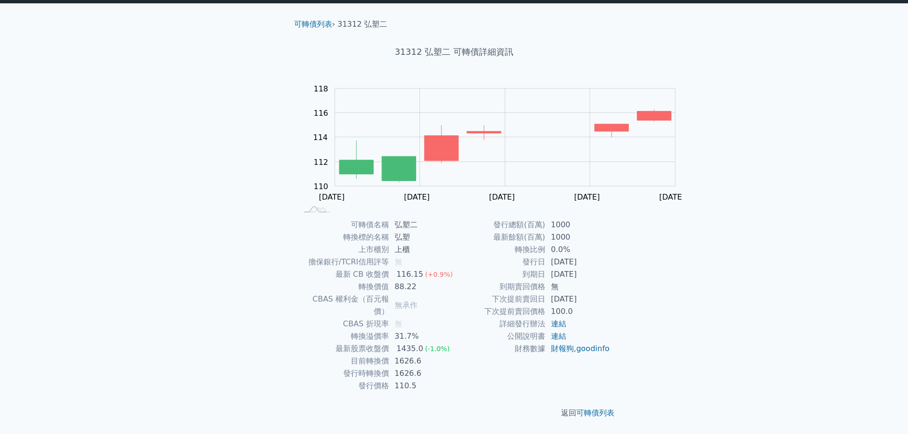
scroll to position [84, 0]
drag, startPoint x: 383, startPoint y: 342, endPoint x: 401, endPoint y: 340, distance: 18.2
click at [401, 355] on td "1626.6" at bounding box center [421, 361] width 65 height 12
click at [396, 355] on td "1626.6" at bounding box center [421, 361] width 65 height 12
drag, startPoint x: 382, startPoint y: 346, endPoint x: 412, endPoint y: 342, distance: 30.3
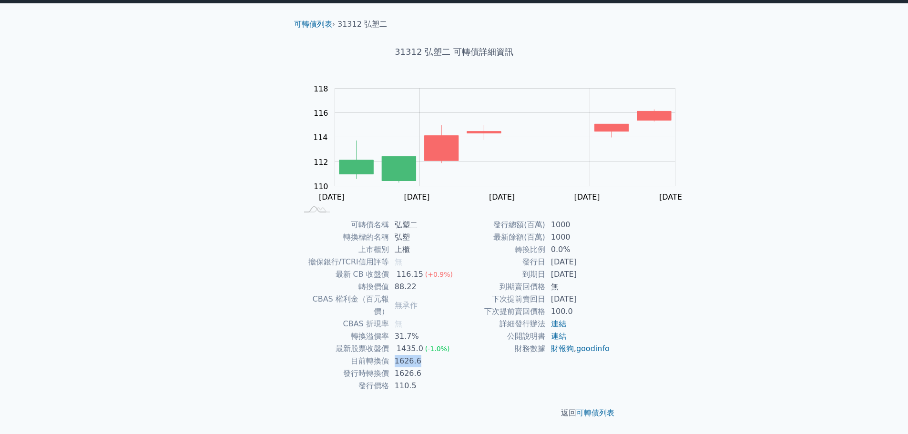
click at [412, 355] on td "1626.6" at bounding box center [421, 361] width 65 height 12
copy td "1626.6"
click at [793, 204] on div "可轉債列表 財務數據 可轉債列表 財務數據 登入／註冊 登入／註冊 可轉債列表 › 31312 弘塑二 31312 弘塑二 可轉債詳細資訊 Zoom Out …" at bounding box center [454, 207] width 908 height 454
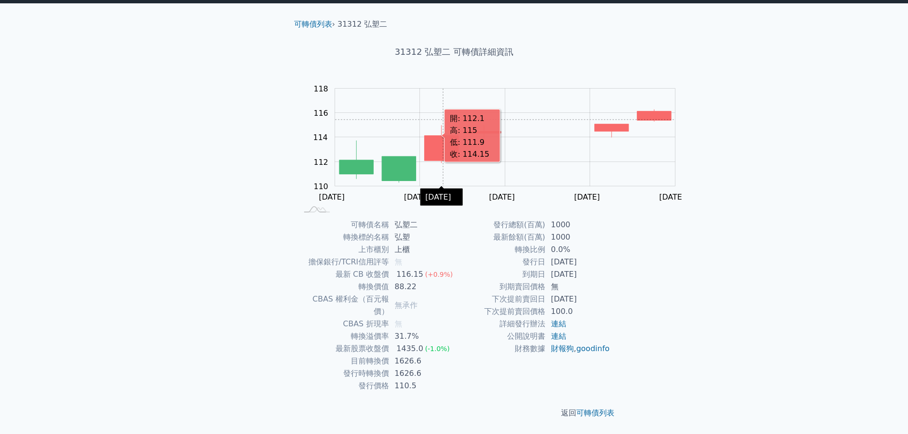
scroll to position [0, 0]
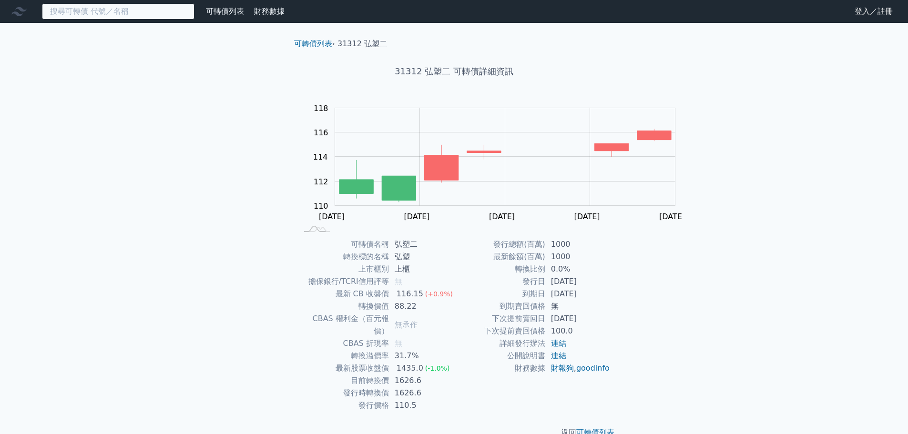
click at [165, 12] on input at bounding box center [118, 11] width 153 height 16
paste input "2308"
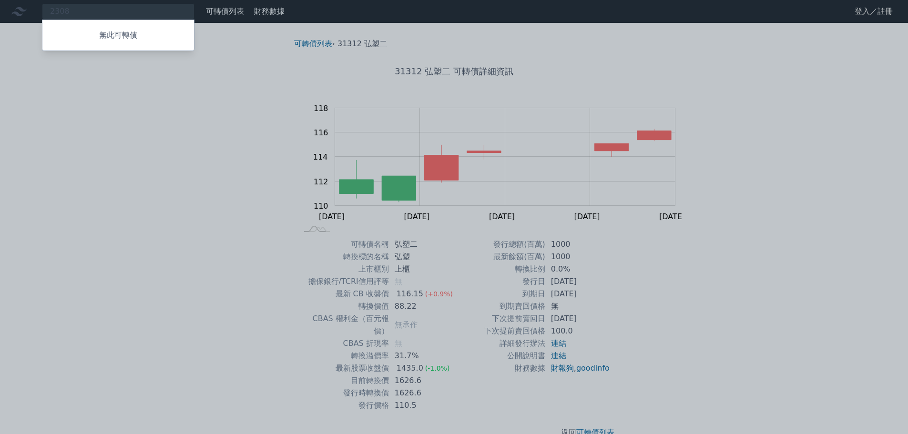
drag, startPoint x: 116, startPoint y: 15, endPoint x: 0, endPoint y: 16, distance: 116.3
click at [0, 16] on div at bounding box center [454, 217] width 908 height 434
click at [136, 16] on div "2308 無此可轉債" at bounding box center [118, 11] width 153 height 16
drag, startPoint x: 136, startPoint y: 16, endPoint x: 21, endPoint y: 1, distance: 116.4
click at [21, 1] on div at bounding box center [454, 217] width 908 height 434
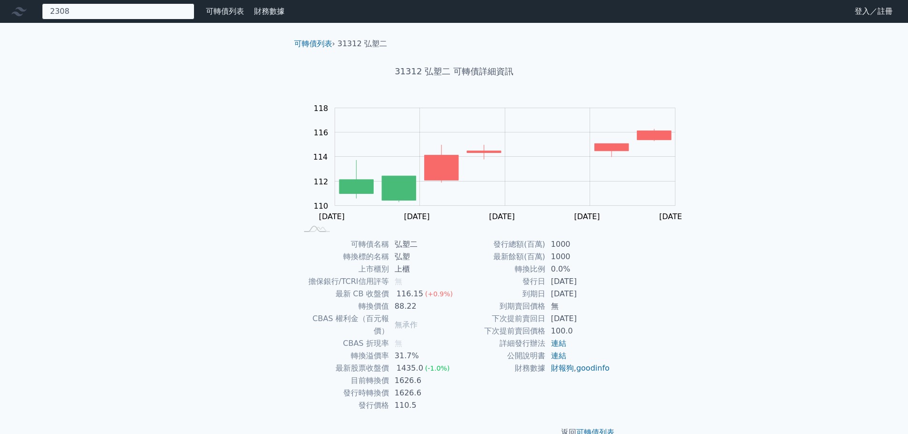
click at [98, 14] on div "2308 無此可轉債" at bounding box center [118, 11] width 153 height 16
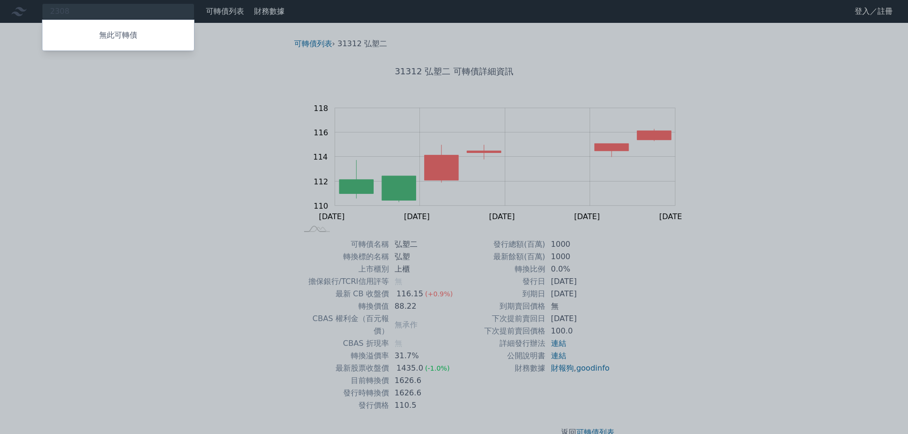
drag, startPoint x: 98, startPoint y: 14, endPoint x: 38, endPoint y: 4, distance: 60.9
click at [38, 4] on div at bounding box center [454, 217] width 908 height 434
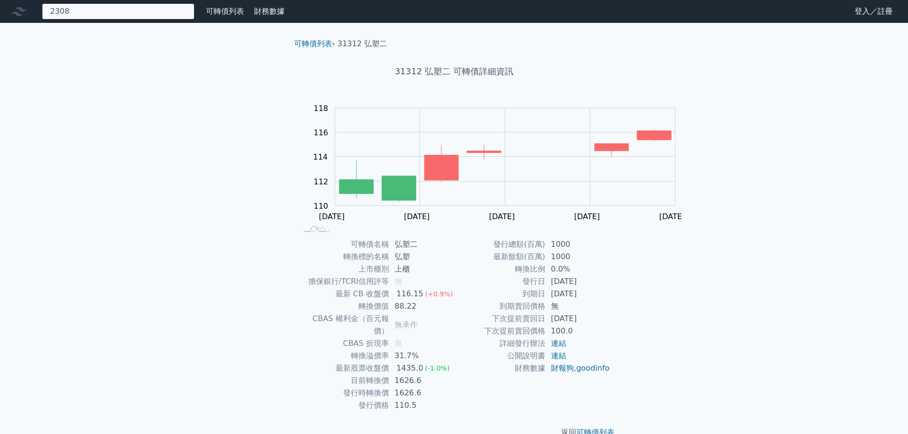
click at [123, 18] on div "2308 無此可轉債" at bounding box center [118, 11] width 153 height 16
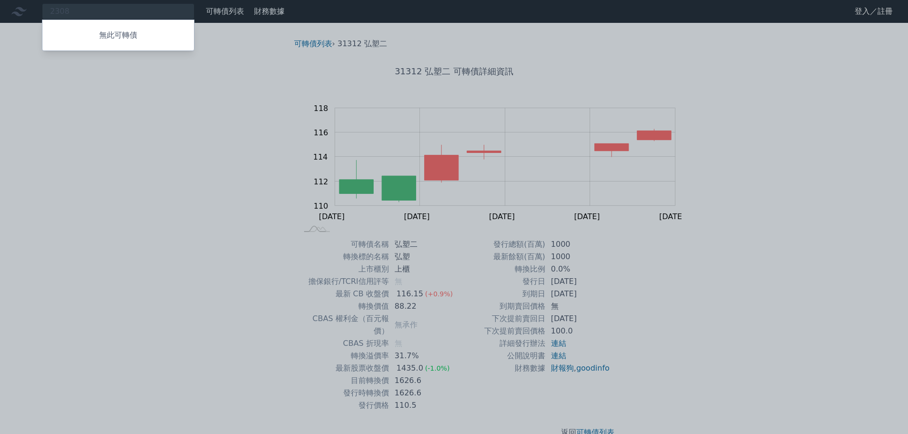
click at [177, 17] on div at bounding box center [454, 217] width 908 height 434
click at [177, 17] on div "2308 無此可轉債" at bounding box center [118, 11] width 153 height 16
paste input "6223"
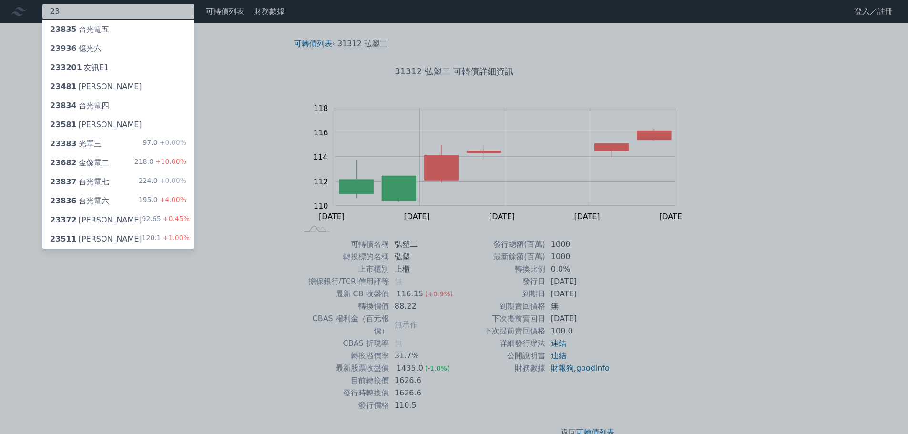
type input "2"
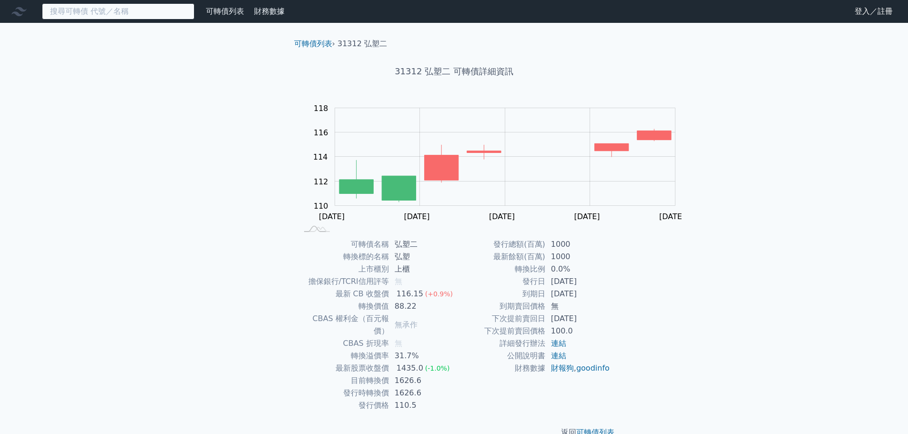
paste input "6223"
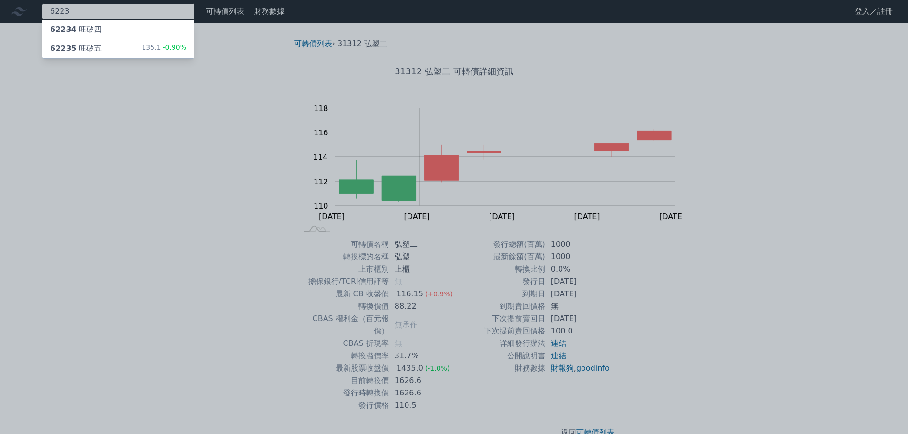
type input "6223"
click at [151, 38] on div "62234 旺矽四" at bounding box center [118, 29] width 152 height 19
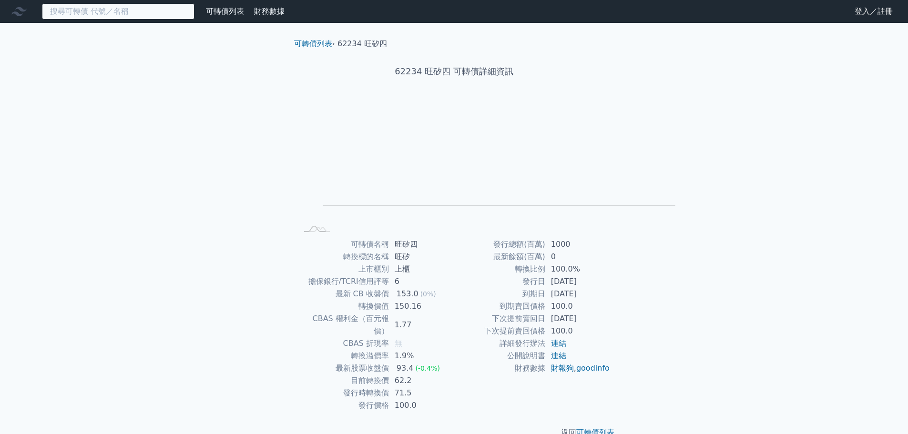
click at [171, 18] on input at bounding box center [118, 11] width 153 height 16
click at [170, 14] on input at bounding box center [118, 11] width 153 height 16
click at [161, 9] on input at bounding box center [118, 11] width 153 height 16
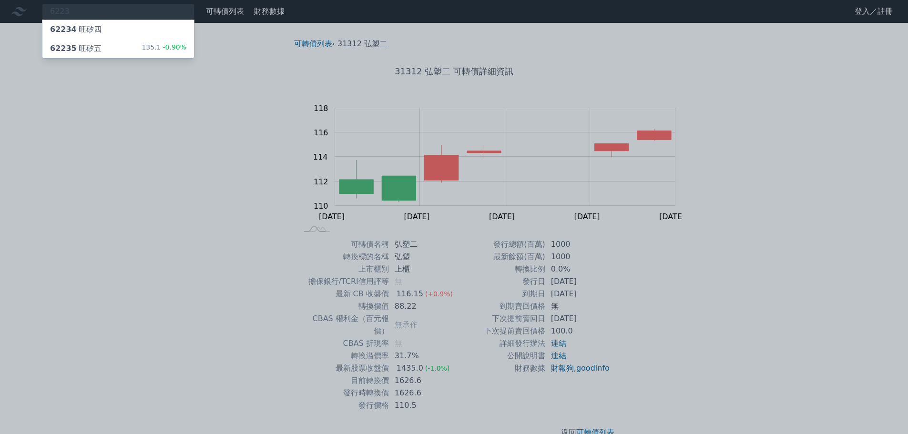
click at [102, 54] on div "62235 旺矽五" at bounding box center [75, 48] width 51 height 11
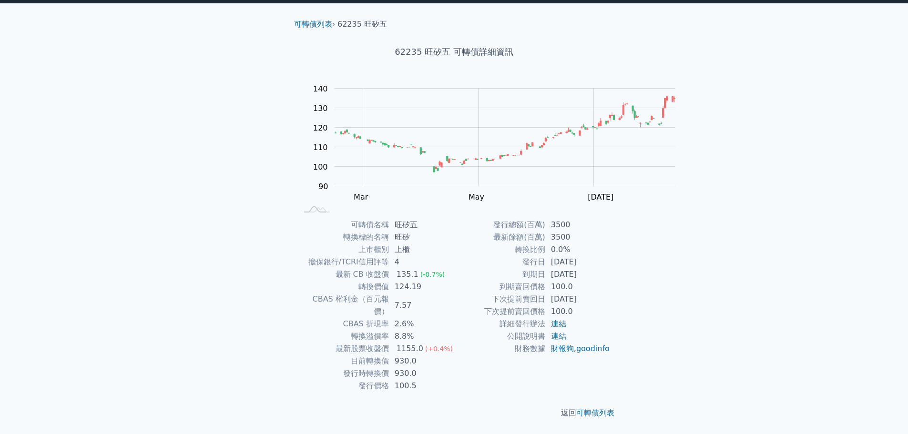
scroll to position [84, 0]
drag, startPoint x: 380, startPoint y: 342, endPoint x: 396, endPoint y: 339, distance: 15.7
click at [396, 355] on td "930.0" at bounding box center [421, 361] width 65 height 12
copy td "930"
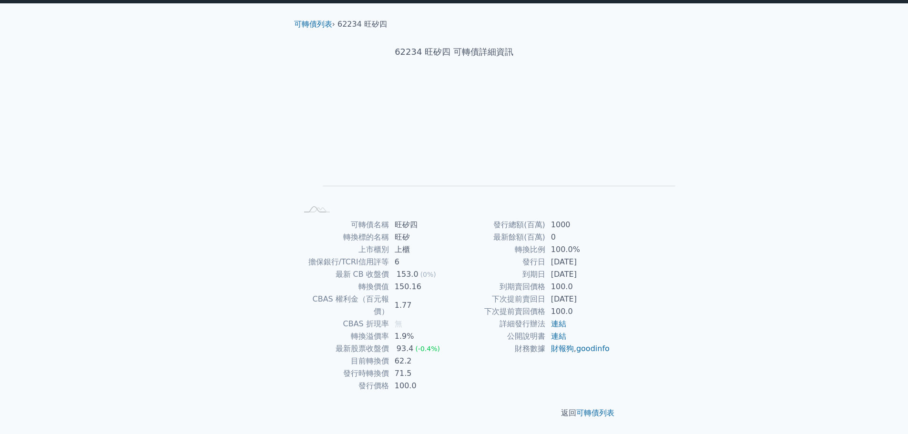
scroll to position [84, 0]
click at [611, 268] on td "2023-08-15" at bounding box center [577, 274] width 65 height 12
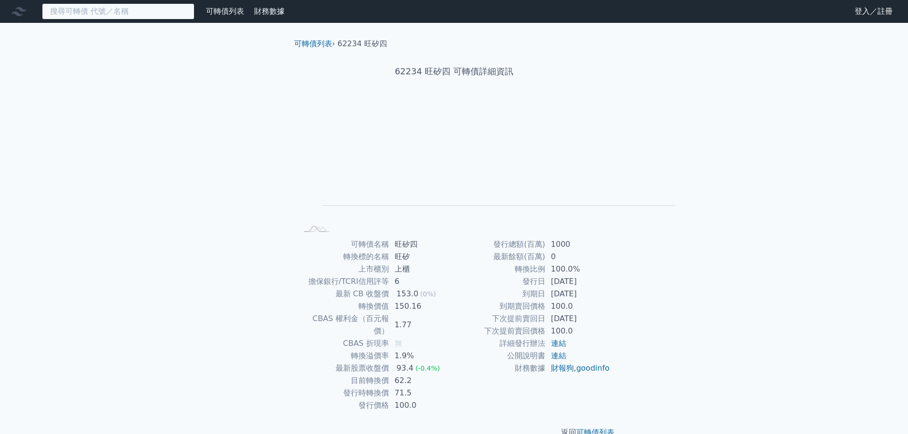
click at [142, 20] on input at bounding box center [118, 11] width 153 height 16
paste input "旺矽"
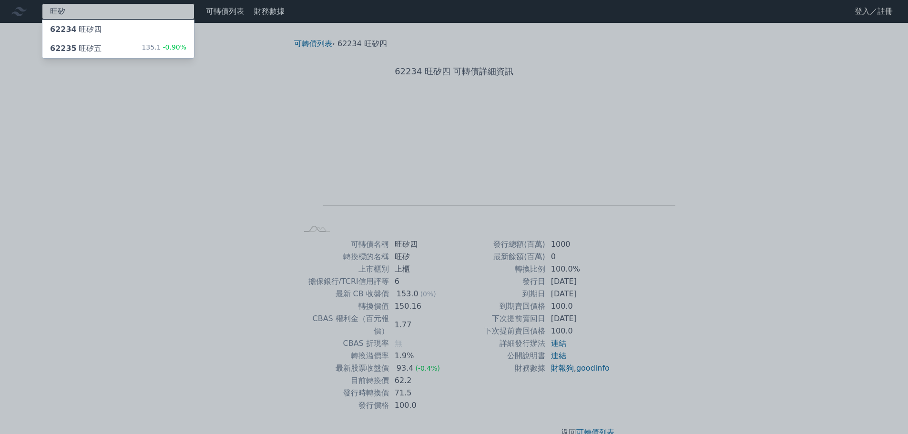
type input "旺矽"
click at [127, 58] on div "62235 旺矽五 135.1 -0.90%" at bounding box center [118, 48] width 152 height 19
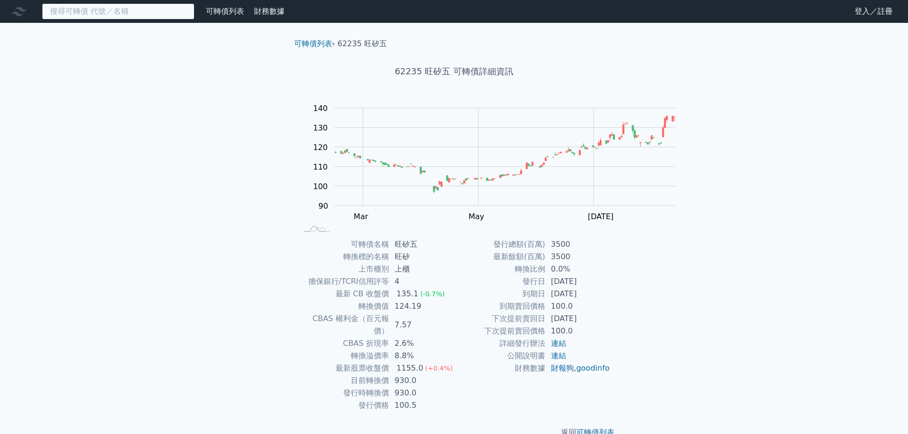
click at [155, 12] on input at bounding box center [118, 11] width 153 height 16
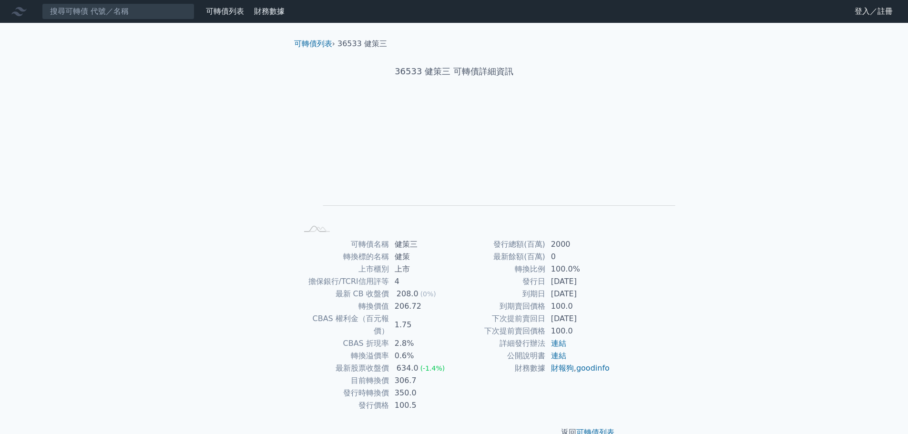
scroll to position [84, 0]
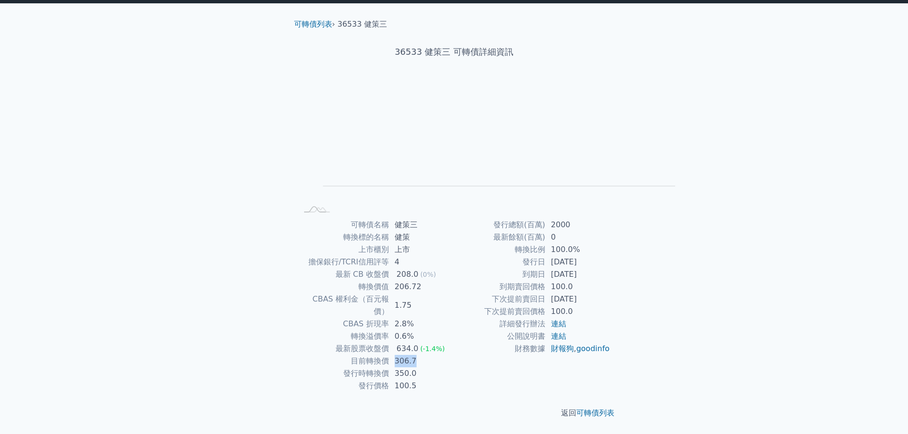
drag, startPoint x: 382, startPoint y: 345, endPoint x: 417, endPoint y: 344, distance: 34.8
click at [417, 355] on td "306.7" at bounding box center [421, 361] width 65 height 12
copy td "306.7"
click at [776, 347] on div "可轉債列表 財務數據 可轉債列表 財務數據 登入／註冊 登入／註冊 可轉債列表 › 36533 健策三 36533 健策三 可轉債詳細資訊 Zoom Out …" at bounding box center [454, 207] width 908 height 454
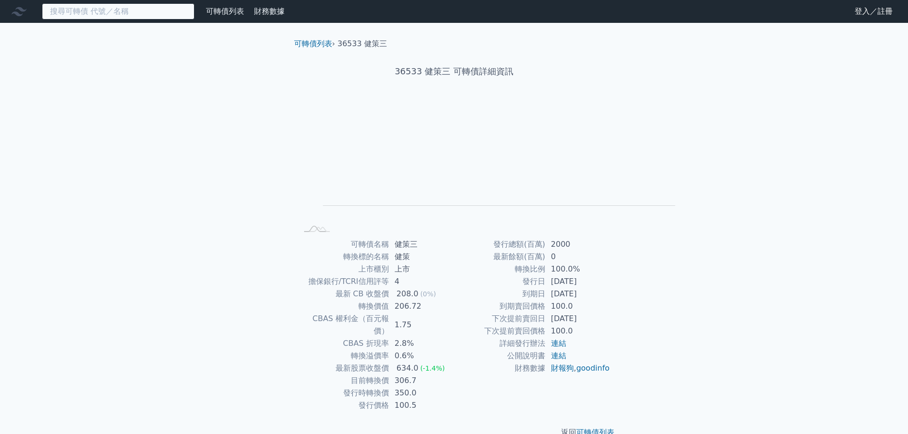
click at [123, 15] on input at bounding box center [118, 11] width 153 height 16
